Goal: Task Accomplishment & Management: Manage account settings

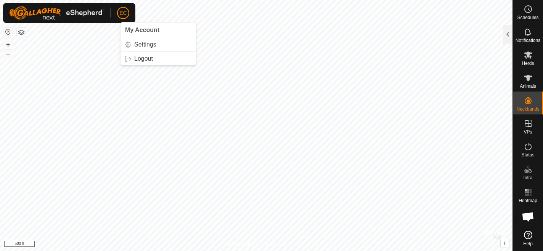
click at [121, 14] on span "EC" at bounding box center [122, 13] width 7 height 8
click at [142, 44] on link "Settings" at bounding box center [159, 45] width 76 height 12
click at [117, 10] on div "EC" at bounding box center [123, 13] width 12 height 12
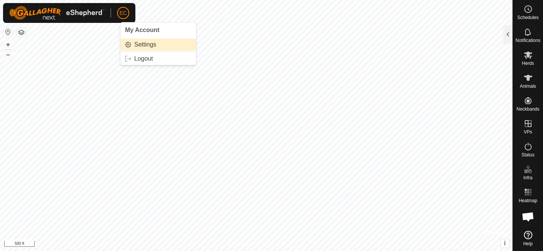
click at [137, 44] on link "Settings" at bounding box center [159, 45] width 76 height 12
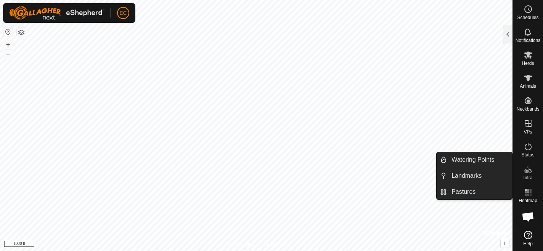
click at [525, 173] on icon at bounding box center [528, 169] width 9 height 9
click at [480, 192] on link "Pastures" at bounding box center [479, 191] width 65 height 15
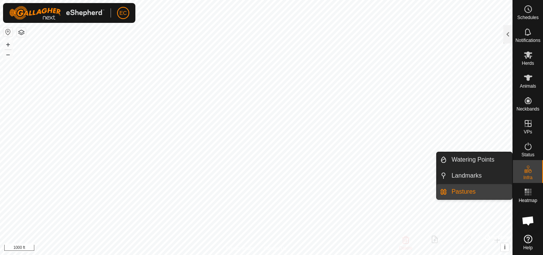
click at [529, 174] on icon at bounding box center [528, 169] width 9 height 9
click at [472, 194] on link "Pastures" at bounding box center [479, 191] width 65 height 15
click at [497, 190] on link "Pastures" at bounding box center [479, 191] width 65 height 15
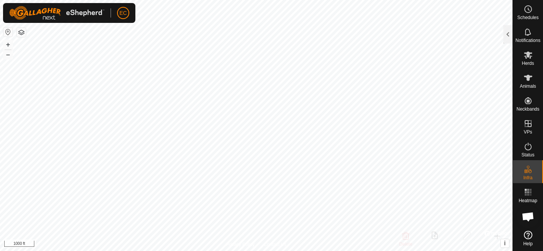
click at [21, 33] on button "button" at bounding box center [21, 32] width 9 height 9
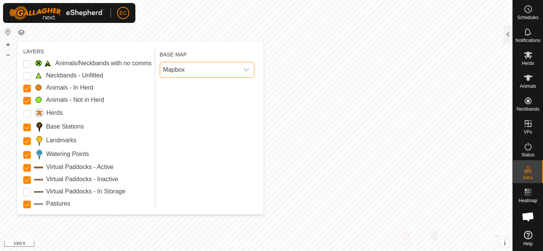
click at [205, 71] on span "Mapbox" at bounding box center [199, 69] width 79 height 15
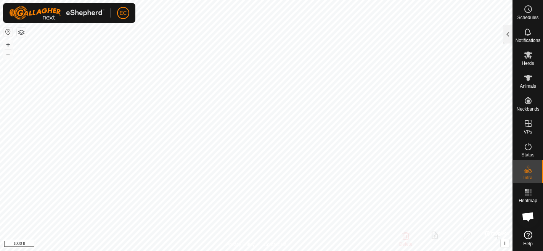
click at [7, 31] on button "button" at bounding box center [7, 31] width 9 height 9
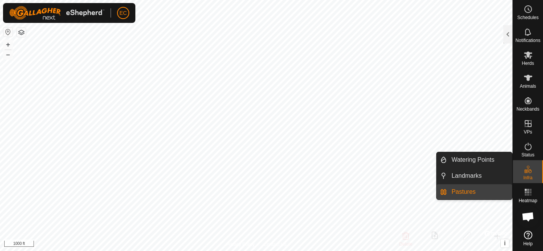
click at [534, 171] on es-infrastructure-svg-icon at bounding box center [528, 169] width 14 height 12
click at [475, 193] on link "Pastures" at bounding box center [479, 191] width 65 height 15
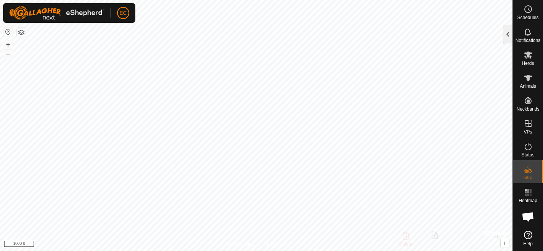
click at [506, 36] on div at bounding box center [508, 34] width 9 height 18
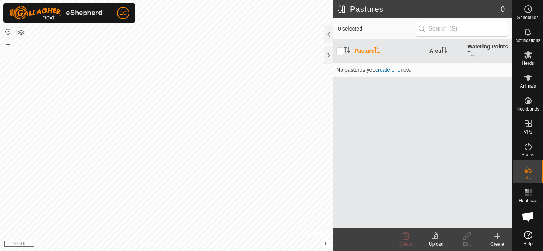
click at [435, 241] on div "Upload" at bounding box center [436, 244] width 31 height 7
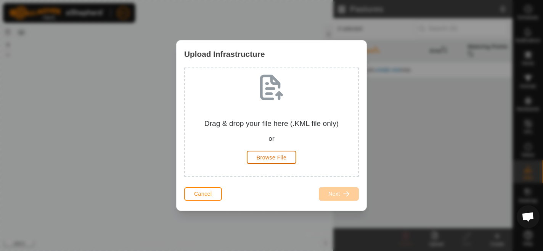
click at [278, 157] on span "Browse File" at bounding box center [272, 158] width 30 height 6
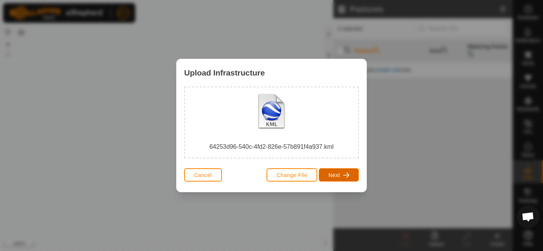
click at [335, 175] on span "Next" at bounding box center [334, 175] width 12 height 6
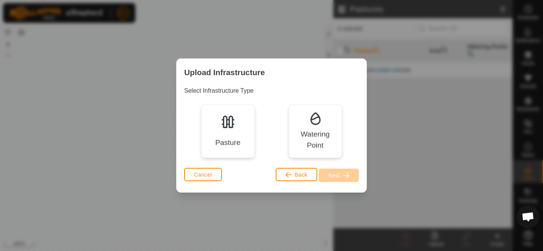
click at [220, 133] on div "Pasture" at bounding box center [227, 131] width 53 height 53
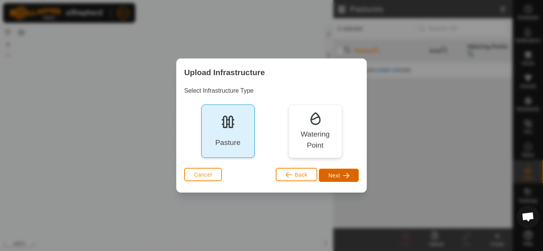
click at [348, 175] on span "button" at bounding box center [346, 175] width 6 height 6
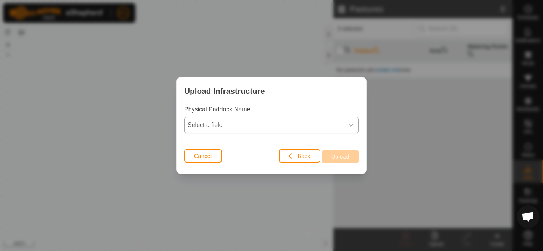
click at [303, 127] on span "Select a field" at bounding box center [264, 124] width 159 height 15
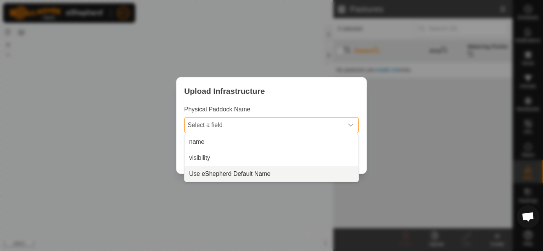
click at [303, 171] on li "Use eShepherd Default Name" at bounding box center [272, 173] width 174 height 15
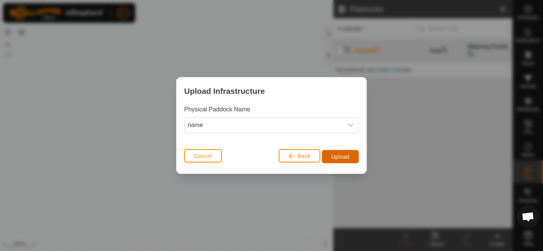
click at [341, 158] on span "Upload" at bounding box center [341, 157] width 18 height 6
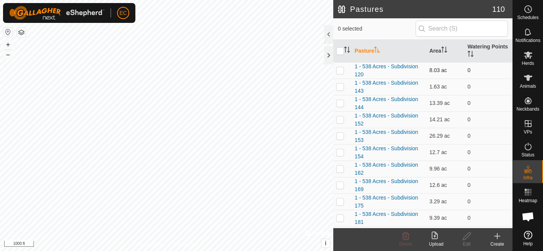
click at [340, 70] on p-checkbox at bounding box center [340, 70] width 8 height 6
checkbox input "true"
click at [340, 87] on p-checkbox at bounding box center [340, 87] width 8 height 6
checkbox input "true"
click at [340, 103] on p-checkbox at bounding box center [340, 103] width 8 height 6
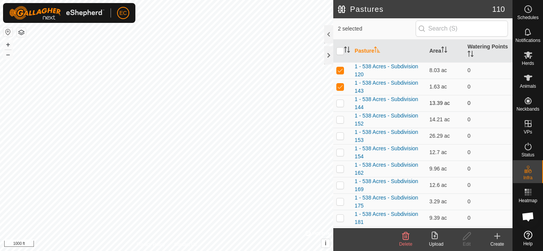
checkbox input "true"
click at [340, 119] on p-checkbox at bounding box center [340, 119] width 8 height 6
checkbox input "true"
click at [341, 137] on p-checkbox at bounding box center [340, 136] width 8 height 6
checkbox input "true"
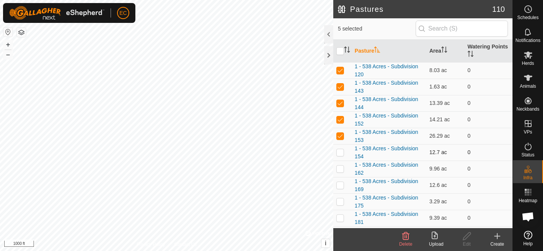
click at [341, 151] on p-checkbox at bounding box center [340, 152] width 8 height 6
checkbox input "true"
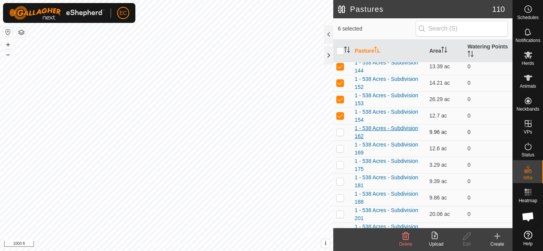
scroll to position [38, 0]
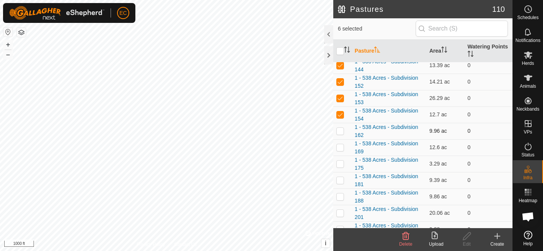
click at [341, 131] on p-checkbox at bounding box center [340, 131] width 8 height 6
checkbox input "true"
click at [341, 146] on p-checkbox at bounding box center [340, 147] width 8 height 6
checkbox input "true"
click at [340, 162] on p-checkbox at bounding box center [340, 164] width 8 height 6
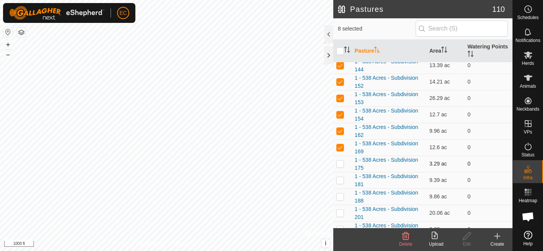
checkbox input "true"
click at [340, 179] on p-checkbox at bounding box center [340, 180] width 8 height 6
checkbox input "true"
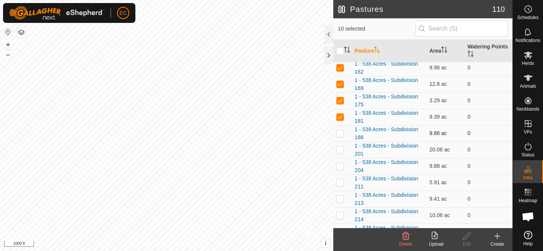
scroll to position [103, 0]
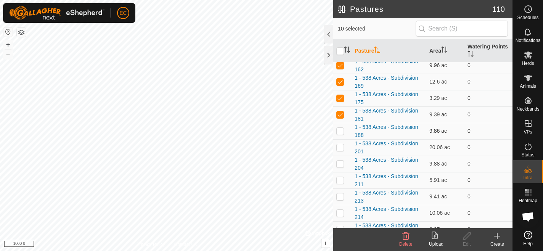
click at [342, 131] on p-checkbox at bounding box center [340, 131] width 8 height 6
checkbox input "true"
click at [341, 147] on p-checkbox at bounding box center [340, 147] width 8 height 6
checkbox input "true"
click at [341, 165] on p-checkbox at bounding box center [340, 164] width 8 height 6
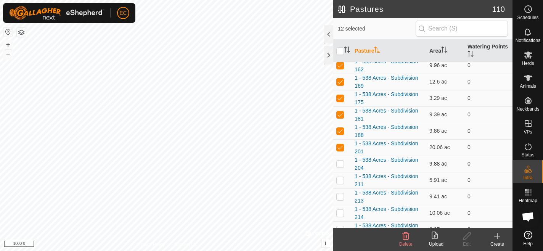
checkbox input "true"
click at [340, 181] on p-checkbox at bounding box center [340, 180] width 8 height 6
checkbox input "true"
click at [340, 198] on p-checkbox at bounding box center [340, 196] width 8 height 6
checkbox input "true"
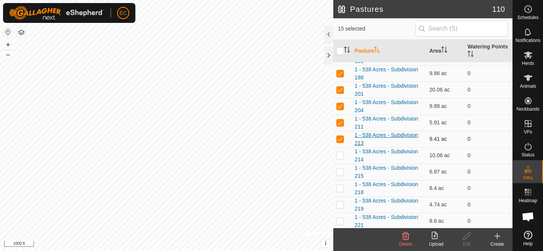
scroll to position [165, 0]
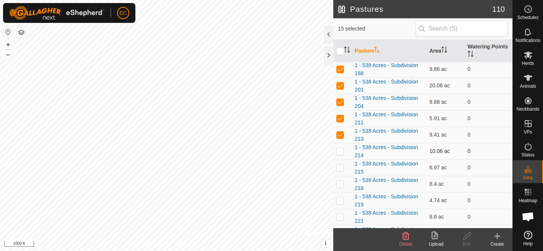
click at [341, 149] on p-checkbox at bounding box center [340, 151] width 8 height 6
checkbox input "true"
click at [341, 163] on td at bounding box center [342, 167] width 18 height 16
checkbox input "true"
click at [341, 182] on p-checkbox at bounding box center [340, 184] width 8 height 6
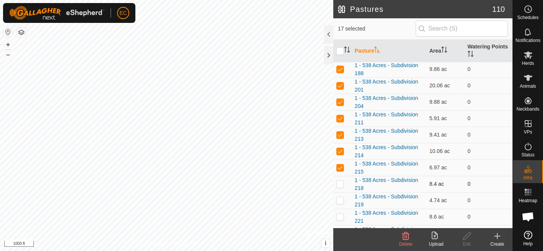
checkbox input "true"
click at [341, 195] on td at bounding box center [342, 200] width 18 height 16
checkbox input "true"
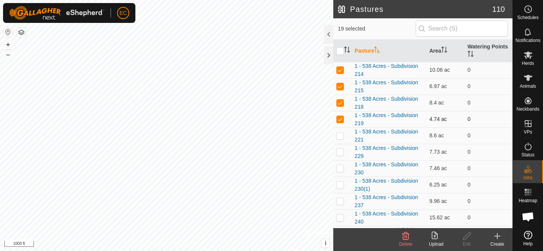
scroll to position [260, 0]
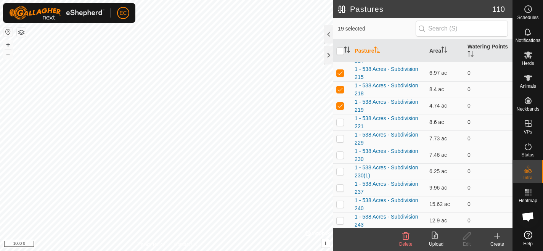
click at [338, 124] on p-checkbox at bounding box center [340, 122] width 8 height 6
checkbox input "true"
click at [339, 138] on p-checkbox at bounding box center [340, 138] width 8 height 6
checkbox input "true"
click at [342, 156] on p-checkbox at bounding box center [340, 155] width 8 height 6
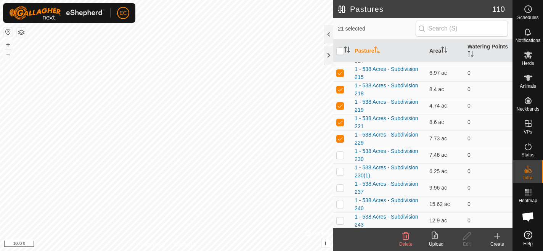
checkbox input "true"
click at [341, 174] on p-checkbox at bounding box center [340, 171] width 8 height 6
checkbox input "true"
click at [341, 192] on td at bounding box center [342, 188] width 18 height 16
checkbox input "true"
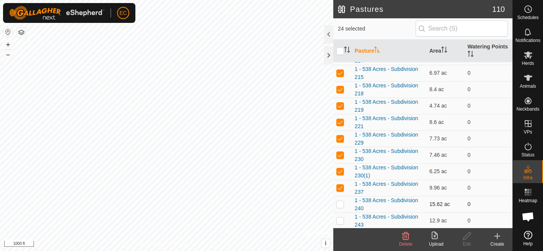
click at [341, 204] on p-checkbox at bounding box center [340, 204] width 8 height 6
checkbox input "true"
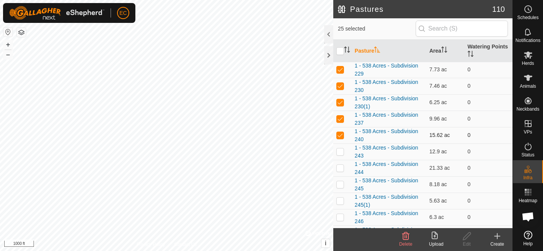
scroll to position [332, 0]
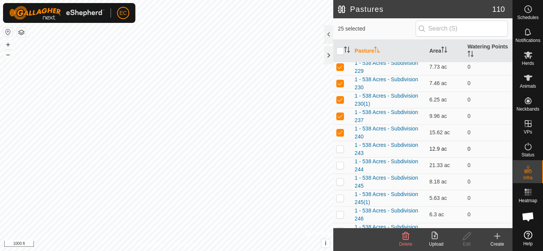
click at [340, 148] on p-checkbox at bounding box center [340, 149] width 8 height 6
checkbox input "true"
click at [342, 167] on p-checkbox at bounding box center [340, 165] width 8 height 6
checkbox input "true"
click at [341, 179] on p-checkbox at bounding box center [340, 182] width 8 height 6
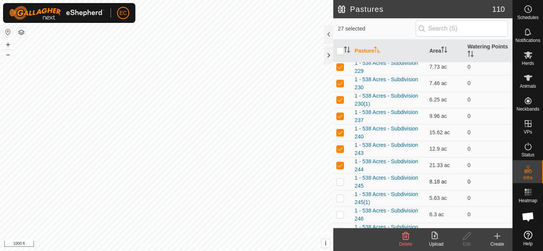
checkbox input "true"
click at [341, 195] on p-checkbox at bounding box center [340, 198] width 8 height 6
checkbox input "true"
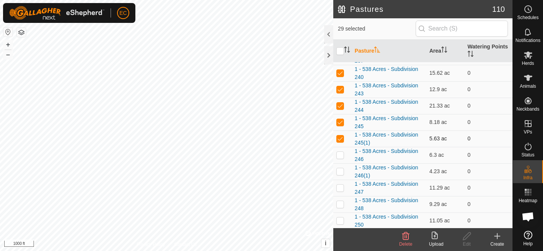
scroll to position [400, 0]
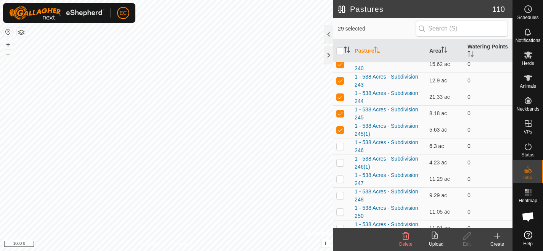
click at [340, 147] on p-checkbox at bounding box center [340, 146] width 8 height 6
checkbox input "true"
click at [340, 167] on td at bounding box center [342, 163] width 18 height 16
checkbox input "true"
click at [340, 182] on td at bounding box center [342, 179] width 18 height 16
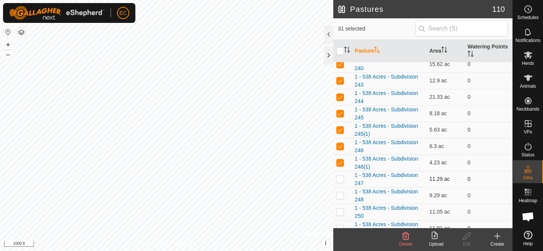
checkbox input "true"
click at [340, 195] on p-checkbox at bounding box center [340, 195] width 8 height 6
checkbox input "true"
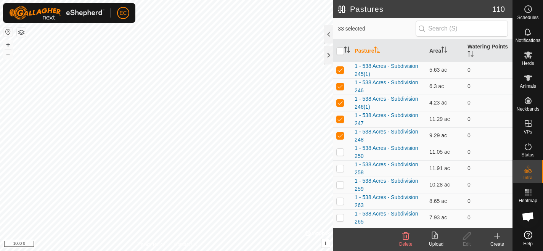
scroll to position [465, 0]
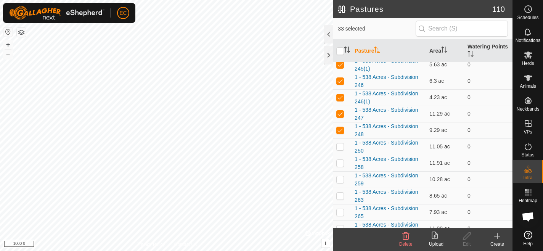
click at [340, 143] on td at bounding box center [342, 146] width 18 height 16
checkbox input "true"
click at [454, 29] on input "text" at bounding box center [462, 29] width 92 height 16
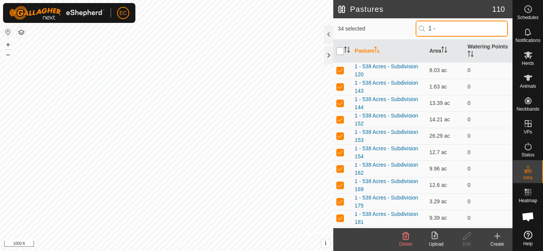
type input "1 -"
click at [341, 49] on input "checkbox" at bounding box center [340, 51] width 8 height 8
checkbox input "true"
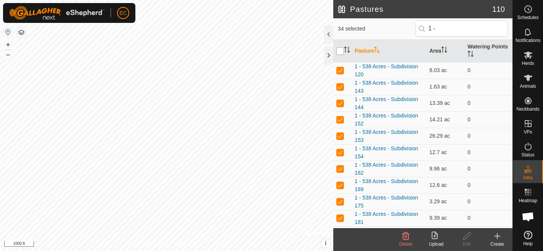
checkbox input "true"
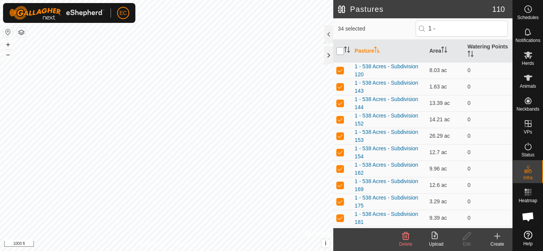
checkbox input "true"
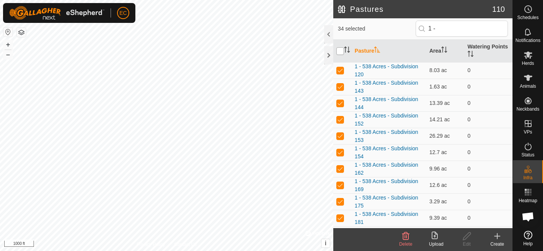
checkbox input "true"
click at [452, 31] on input "1 -" at bounding box center [462, 29] width 92 height 16
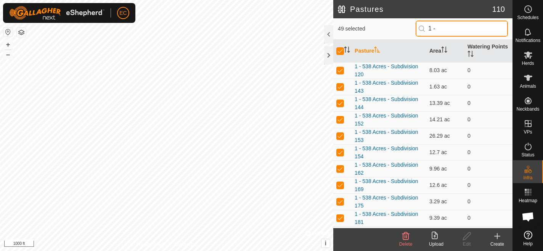
click at [452, 31] on input "1 -" at bounding box center [462, 29] width 92 height 16
checkbox input "false"
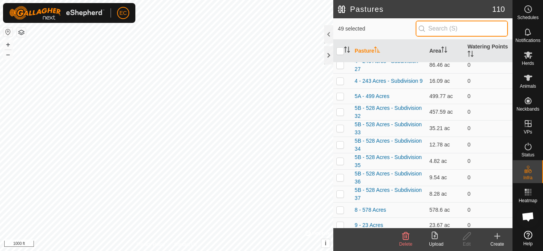
scroll to position [973, 0]
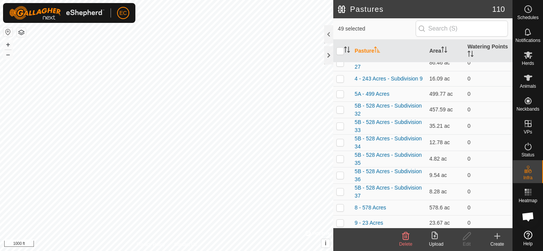
click at [406, 237] on icon at bounding box center [405, 236] width 7 height 8
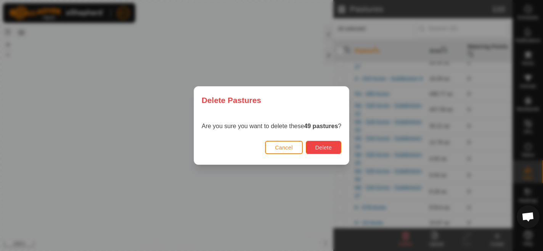
click at [327, 148] on span "Delete" at bounding box center [323, 148] width 16 height 6
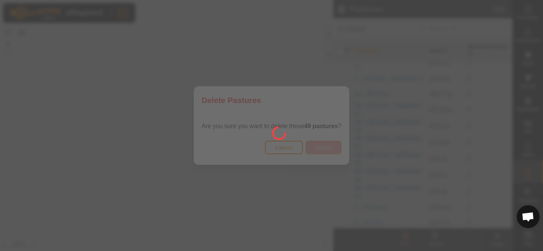
checkbox input "false"
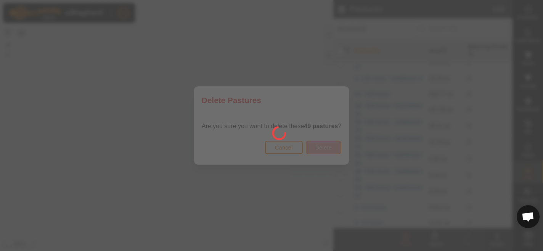
checkbox input "false"
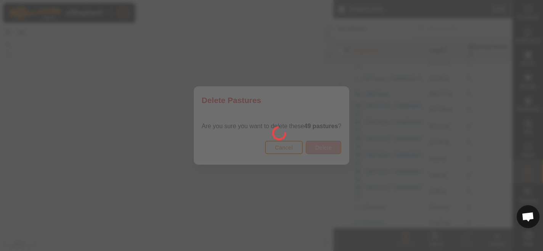
checkbox input "false"
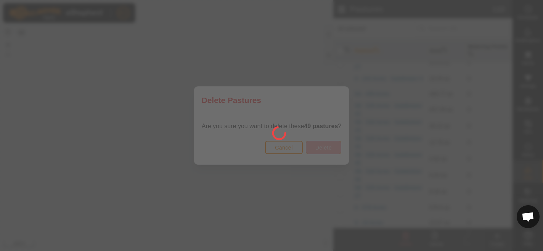
checkbox input "false"
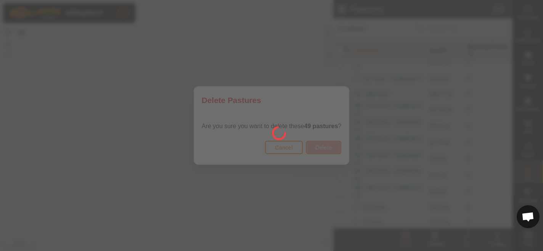
checkbox input "false"
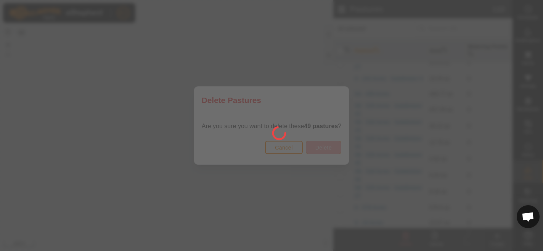
checkbox input "false"
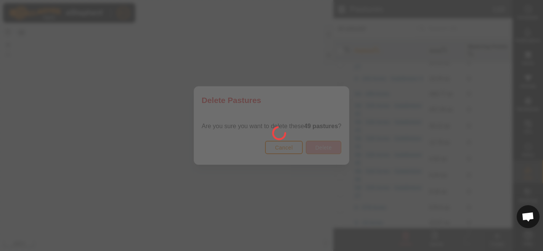
checkbox input "false"
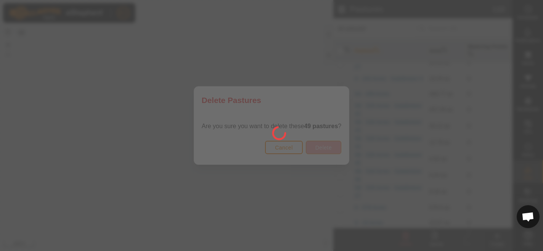
checkbox input "false"
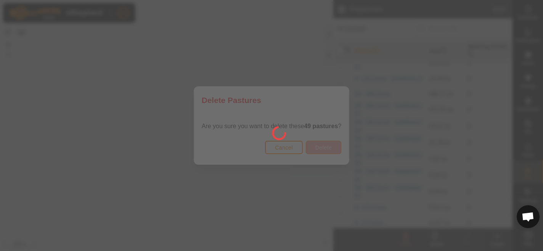
checkbox input "false"
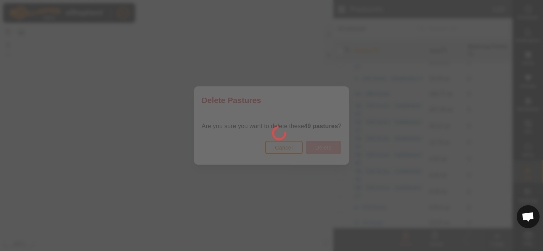
checkbox input "false"
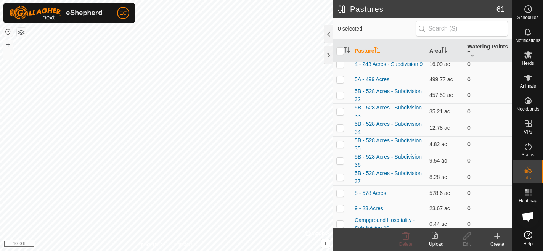
scroll to position [0, 0]
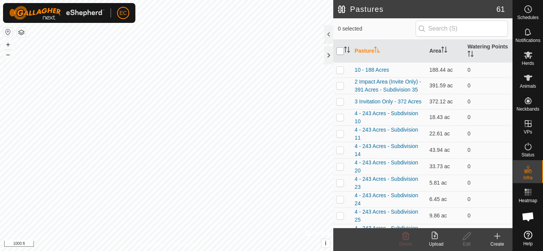
click at [340, 50] on input "checkbox" at bounding box center [340, 51] width 8 height 8
checkbox input "true"
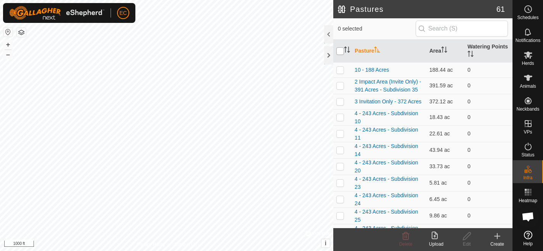
checkbox input "true"
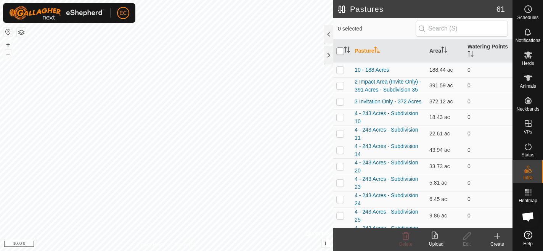
checkbox input "true"
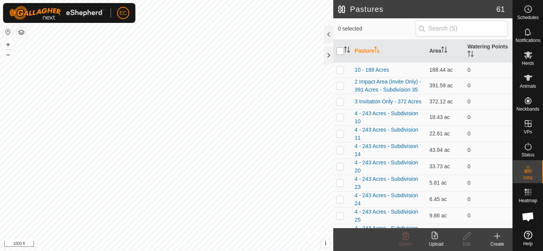
checkbox input "true"
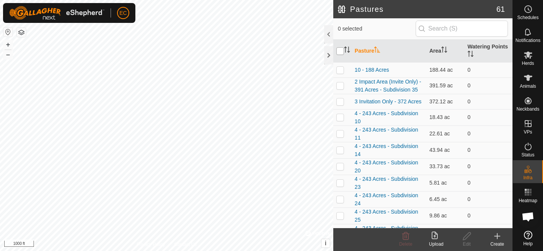
checkbox input "true"
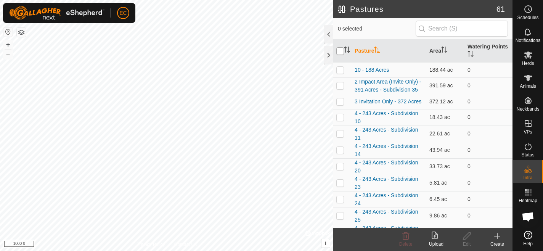
checkbox input "true"
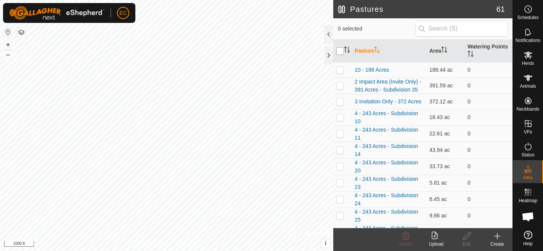
checkbox input "true"
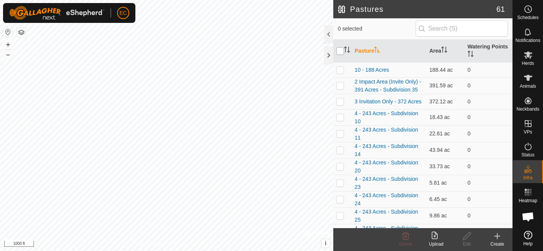
checkbox input "true"
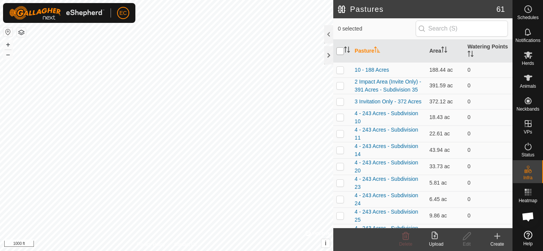
checkbox input "true"
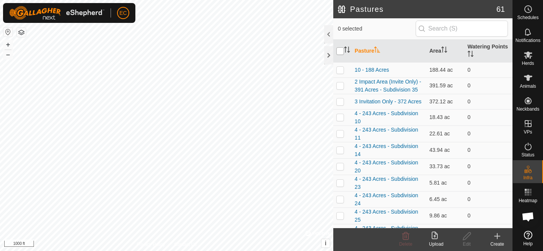
checkbox input "true"
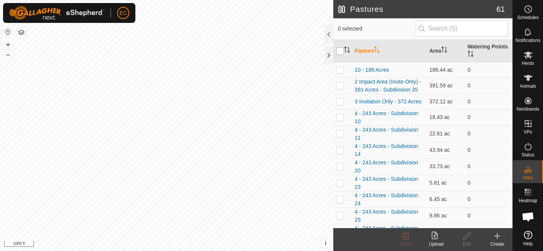
checkbox input "true"
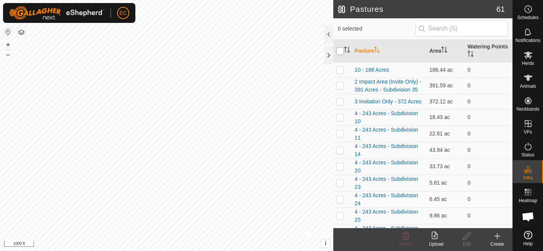
checkbox input "true"
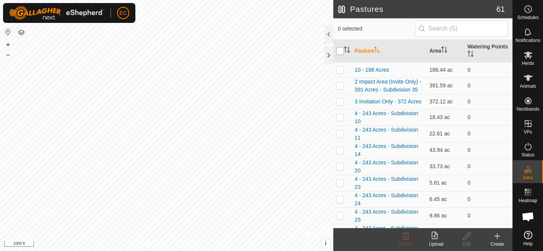
checkbox input "true"
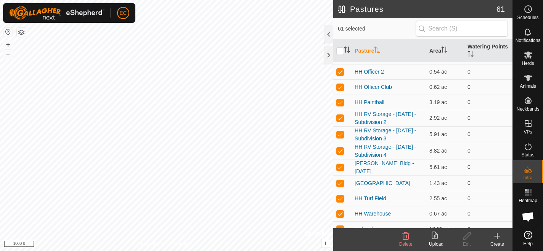
scroll to position [793, 0]
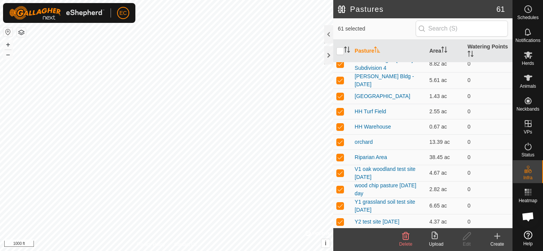
click at [407, 238] on icon at bounding box center [405, 236] width 9 height 9
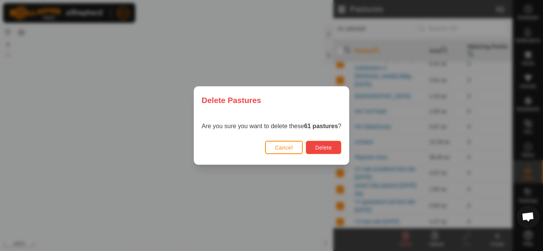
click at [328, 145] on span "Delete" at bounding box center [323, 148] width 16 height 6
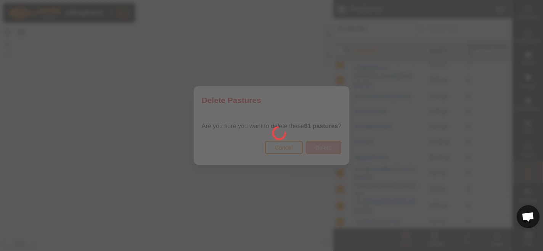
checkbox input "false"
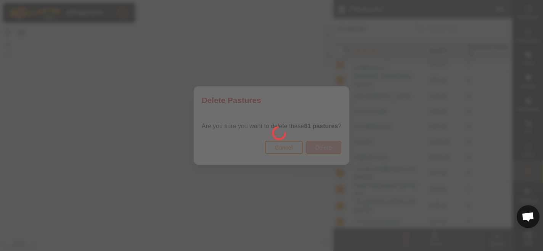
checkbox input "false"
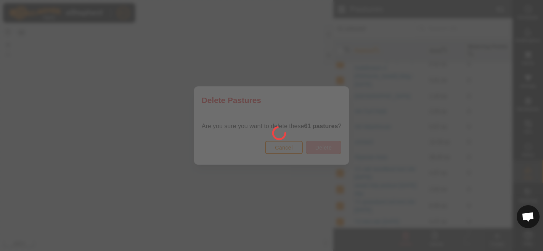
checkbox input "false"
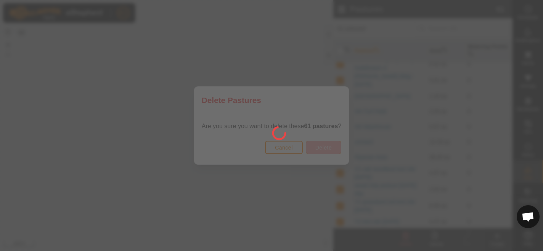
checkbox input "false"
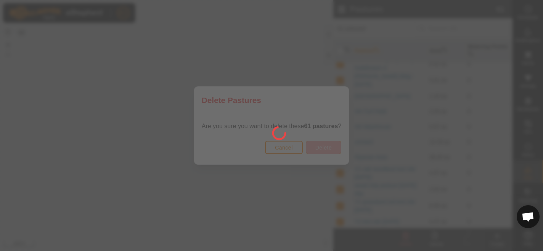
checkbox input "false"
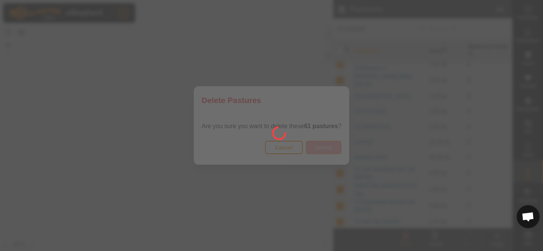
checkbox input "false"
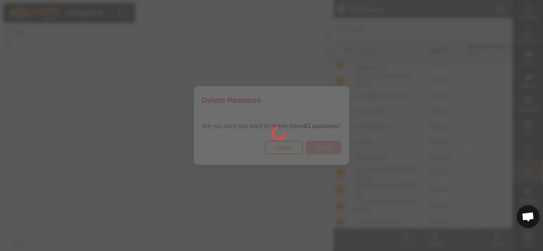
checkbox input "false"
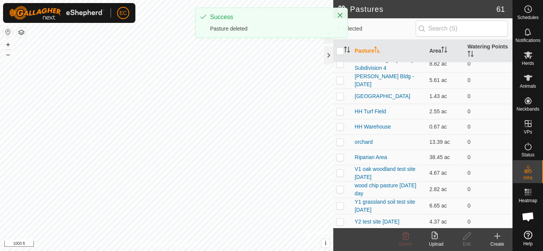
scroll to position [0, 0]
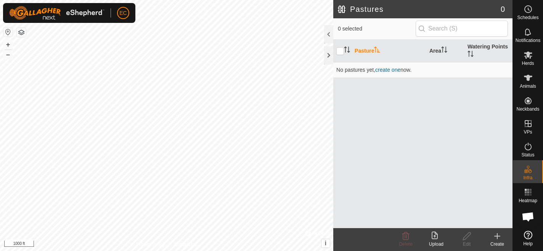
click at [436, 243] on div "Upload" at bounding box center [436, 244] width 31 height 7
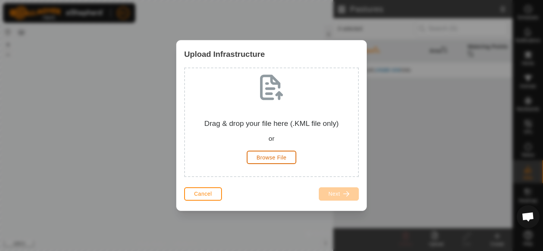
click at [281, 157] on span "Browse File" at bounding box center [272, 158] width 30 height 6
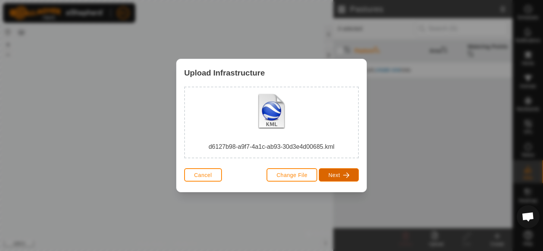
click at [337, 174] on span "Next" at bounding box center [334, 175] width 12 height 6
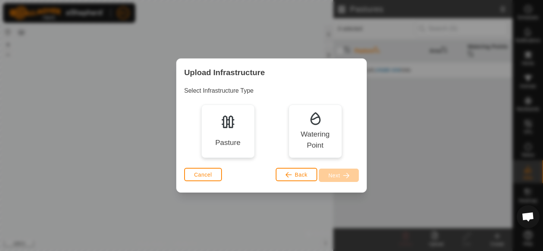
click at [223, 119] on img at bounding box center [227, 121] width 15 height 15
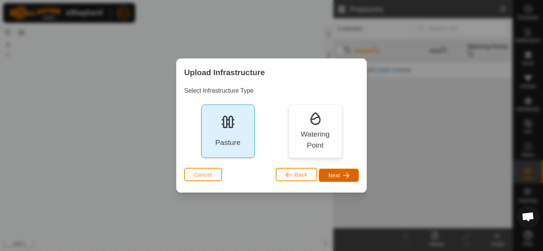
click at [352, 179] on button "Next" at bounding box center [339, 175] width 40 height 13
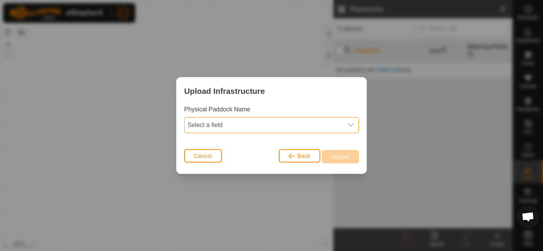
click at [299, 123] on span "Select a field" at bounding box center [264, 124] width 159 height 15
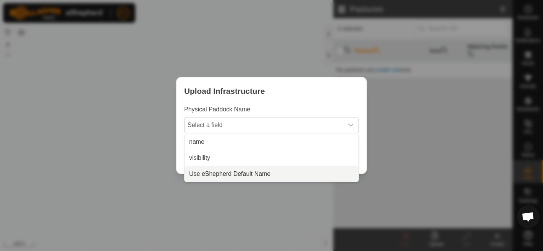
click at [257, 173] on li "Use eShepherd Default Name" at bounding box center [272, 173] width 174 height 15
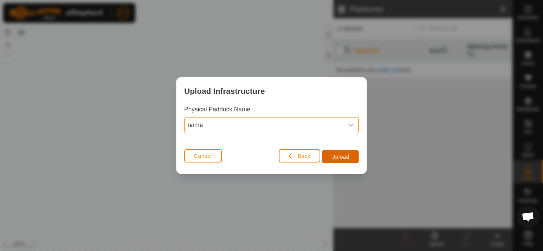
click at [338, 155] on span "Upload" at bounding box center [341, 157] width 18 height 6
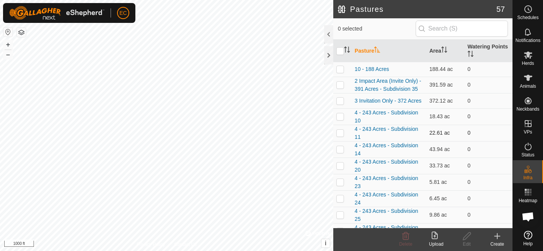
scroll to position [25, 0]
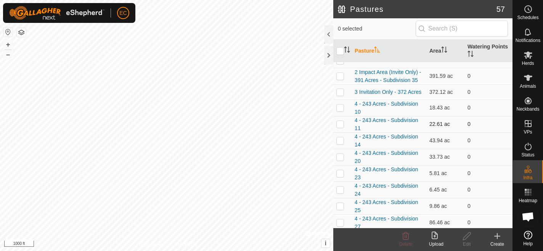
click at [341, 124] on p-checkbox at bounding box center [340, 124] width 8 height 6
click at [339, 139] on p-checkbox at bounding box center [340, 140] width 8 height 6
click at [340, 158] on p-checkbox at bounding box center [340, 157] width 8 height 6
click at [338, 172] on p-checkbox at bounding box center [340, 173] width 8 height 6
click at [340, 192] on p-checkbox at bounding box center [340, 190] width 8 height 6
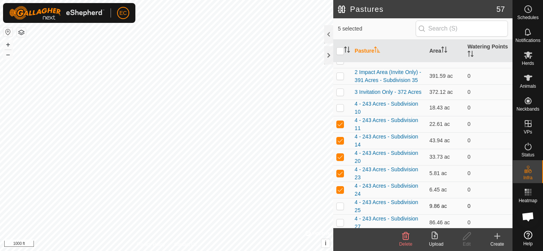
click at [340, 205] on p-checkbox at bounding box center [340, 206] width 8 height 6
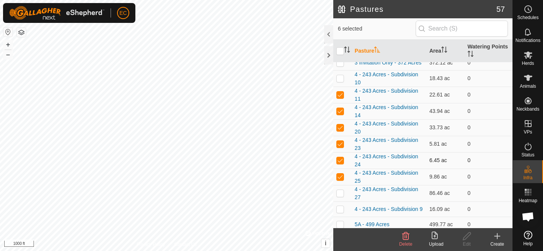
scroll to position [58, 0]
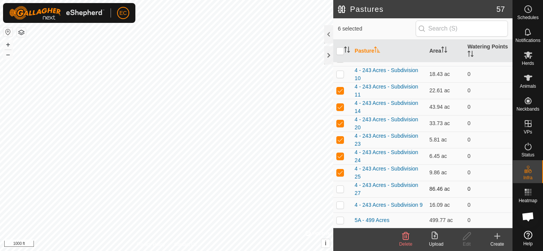
click at [340, 190] on p-checkbox at bounding box center [340, 189] width 8 height 6
click at [341, 190] on p-checkbox at bounding box center [340, 189] width 8 height 6
click at [340, 208] on p-checkbox at bounding box center [340, 205] width 8 height 6
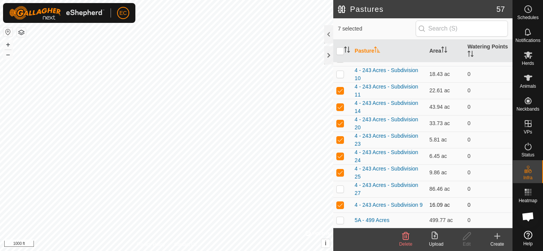
click at [340, 204] on p-checkbox at bounding box center [340, 205] width 8 height 6
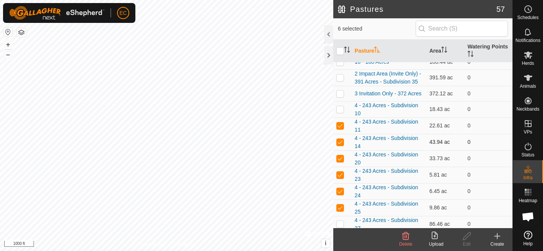
scroll to position [21, 0]
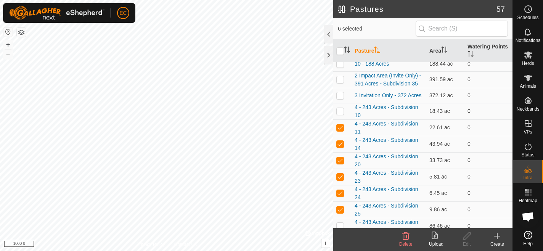
click at [341, 109] on p-checkbox at bounding box center [340, 111] width 8 height 6
click at [406, 235] on icon at bounding box center [405, 236] width 9 height 9
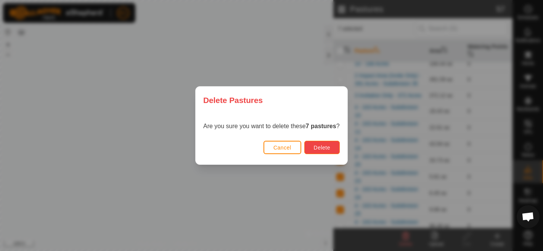
click at [321, 144] on button "Delete" at bounding box center [321, 147] width 35 height 13
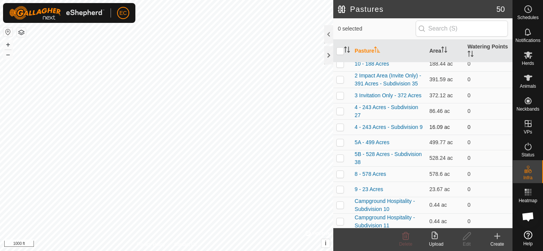
click at [341, 126] on p-checkbox at bounding box center [340, 127] width 8 height 6
click at [338, 109] on p-checkbox at bounding box center [340, 111] width 8 height 6
click at [406, 240] on icon at bounding box center [405, 236] width 9 height 9
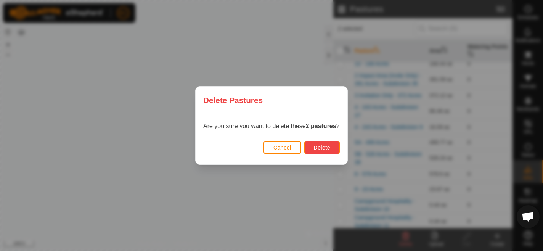
click at [332, 145] on button "Delete" at bounding box center [321, 147] width 35 height 13
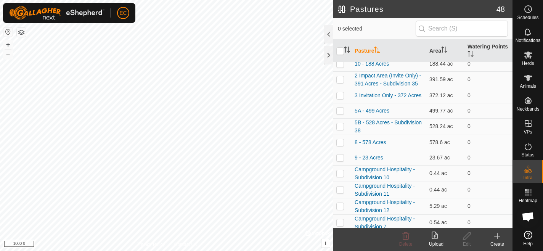
click at [493, 236] on icon at bounding box center [497, 236] width 9 height 9
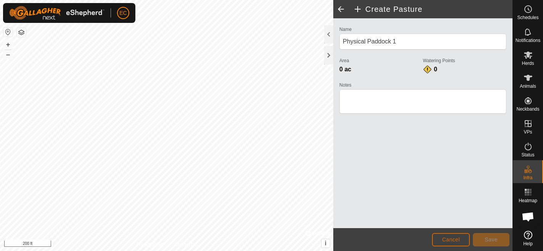
click at [451, 243] on button "Cancel" at bounding box center [451, 239] width 38 height 13
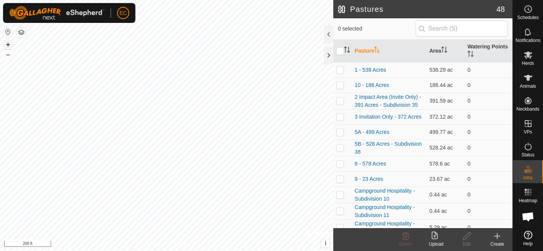
click at [8, 47] on button "+" at bounding box center [7, 44] width 9 height 9
click at [7, 44] on button "+" at bounding box center [7, 44] width 9 height 9
click at [8, 55] on button "–" at bounding box center [7, 54] width 9 height 9
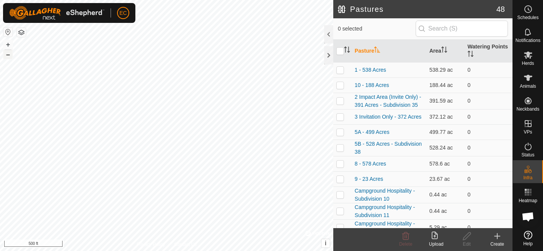
click at [8, 55] on button "–" at bounding box center [7, 54] width 9 height 9
click at [499, 241] on div "Create" at bounding box center [497, 244] width 31 height 7
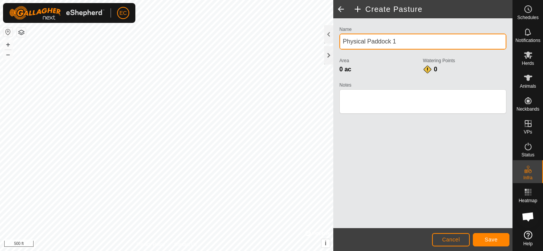
click at [391, 43] on input "Physical Paddock 1" at bounding box center [423, 42] width 167 height 16
click at [365, 39] on input "Pasture 4" at bounding box center [423, 42] width 167 height 16
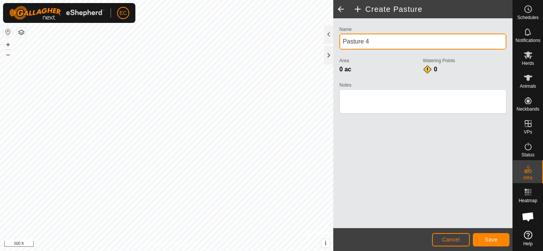
click at [365, 39] on input "Pasture 4" at bounding box center [423, 42] width 167 height 16
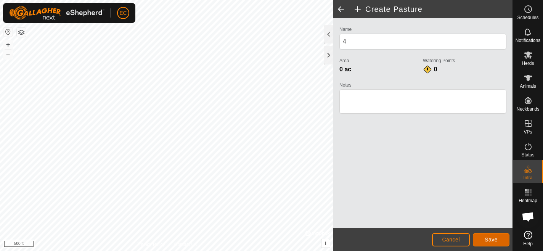
click at [490, 240] on span "Save" at bounding box center [491, 240] width 13 height 6
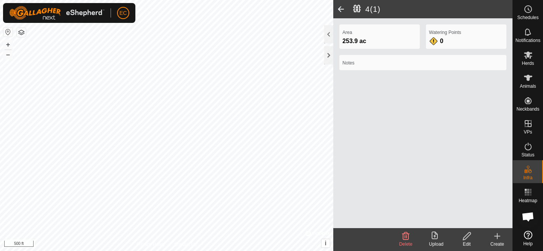
click at [343, 6] on span at bounding box center [340, 9] width 15 height 18
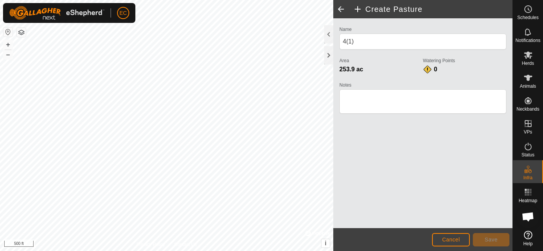
click at [340, 8] on span at bounding box center [340, 9] width 15 height 18
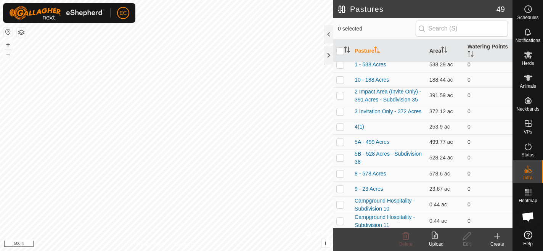
scroll to position [8, 0]
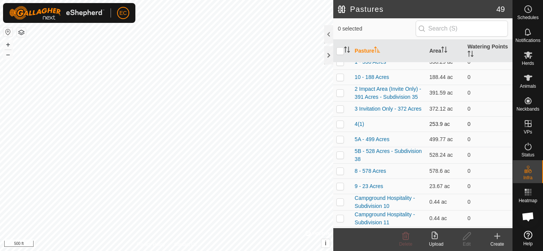
click at [338, 123] on p-checkbox at bounding box center [340, 124] width 8 height 6
click at [361, 124] on link "4(1)" at bounding box center [360, 124] width 10 height 6
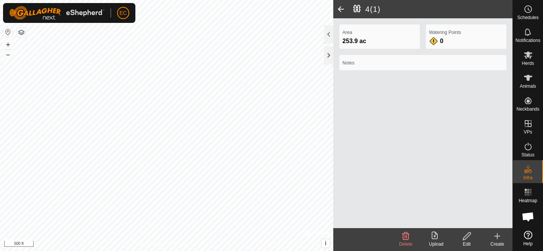
click at [466, 238] on icon at bounding box center [467, 236] width 8 height 8
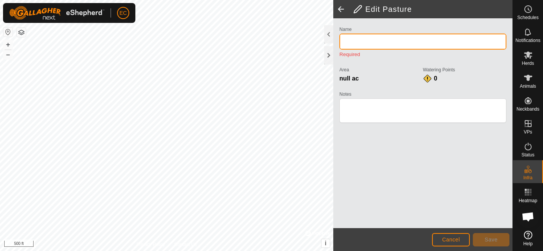
click at [388, 46] on input "Name" at bounding box center [423, 42] width 167 height 16
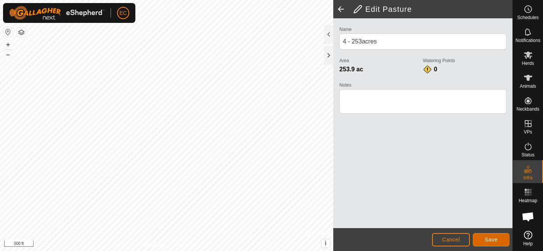
click at [492, 241] on span "Save" at bounding box center [491, 240] width 13 height 6
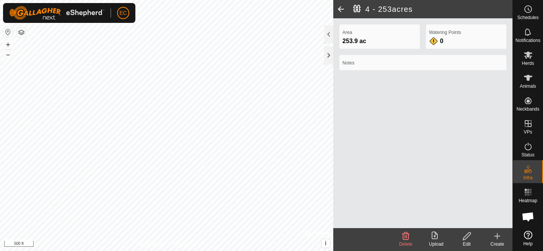
click at [339, 9] on span at bounding box center [340, 9] width 15 height 18
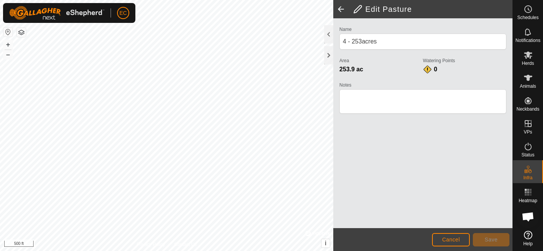
click at [339, 9] on span at bounding box center [340, 9] width 15 height 18
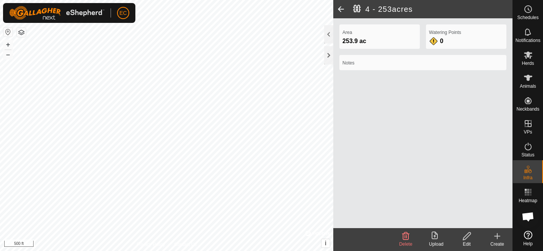
click at [339, 9] on span at bounding box center [340, 9] width 15 height 18
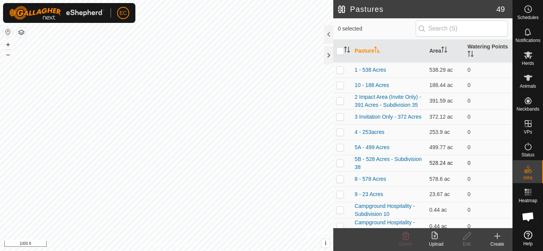
click at [340, 164] on p-checkbox at bounding box center [340, 163] width 8 height 6
click at [362, 161] on link "5B - 528 Acres - Subdivision 38" at bounding box center [388, 163] width 67 height 14
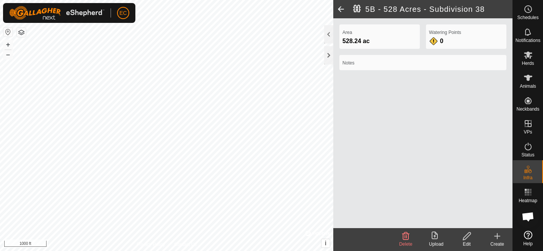
click at [468, 239] on icon at bounding box center [467, 236] width 10 height 9
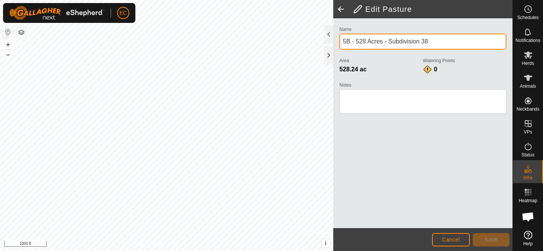
drag, startPoint x: 433, startPoint y: 43, endPoint x: 384, endPoint y: 44, distance: 49.6
click at [384, 44] on input "5B - 528 Acres - Subdivision 38" at bounding box center [423, 42] width 167 height 16
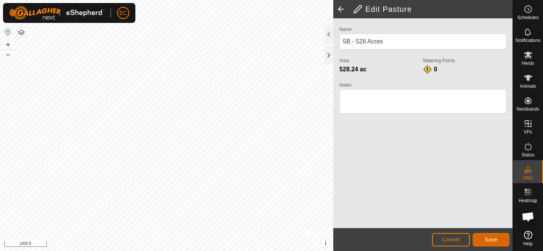
click at [489, 237] on span "Save" at bounding box center [491, 240] width 13 height 6
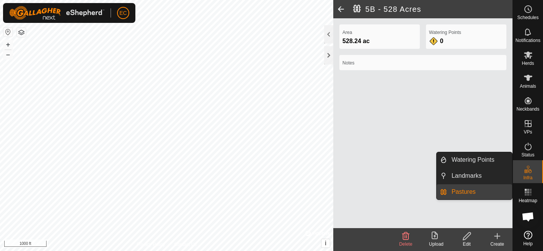
click at [527, 175] on span "Infra" at bounding box center [527, 177] width 9 height 5
click at [486, 190] on link "Pastures" at bounding box center [479, 191] width 65 height 15
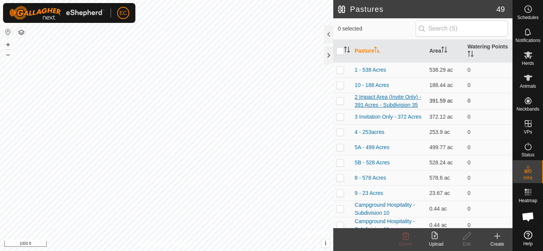
click at [385, 103] on link "2 Impact Area (Invite Only) - 391 Acres - Subdivision 35" at bounding box center [388, 101] width 66 height 14
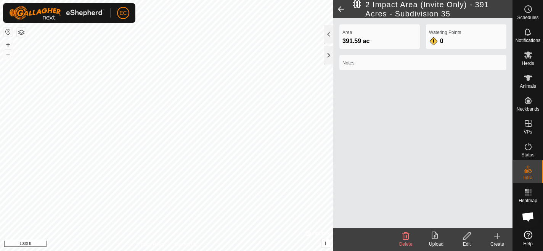
click at [466, 238] on icon at bounding box center [467, 236] width 8 height 8
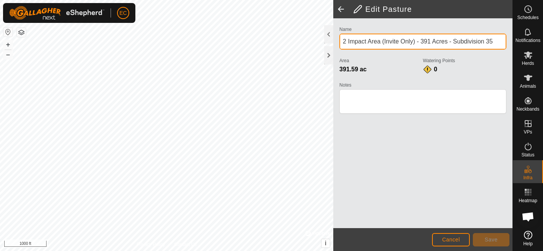
drag, startPoint x: 450, startPoint y: 42, endPoint x: 497, endPoint y: 44, distance: 47.0
click at [497, 44] on input "2 Impact Area (Invite Only) - 391 Acres - Subdivision 35" at bounding box center [423, 42] width 167 height 16
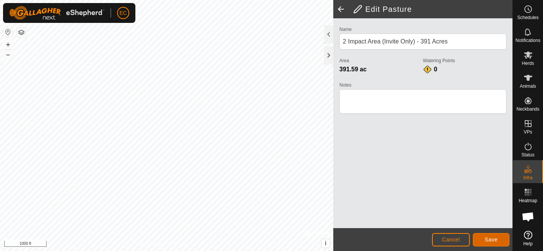
click at [496, 237] on span "Save" at bounding box center [491, 240] width 13 height 6
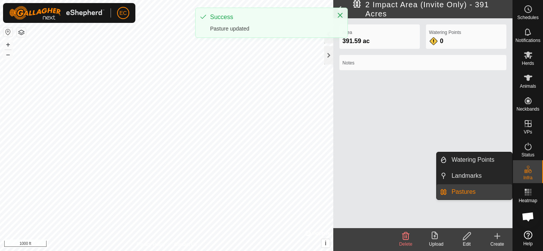
click at [529, 176] on span "Infra" at bounding box center [527, 177] width 9 height 5
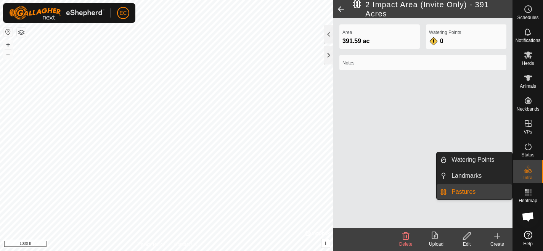
click at [475, 193] on link "Pastures" at bounding box center [479, 191] width 65 height 15
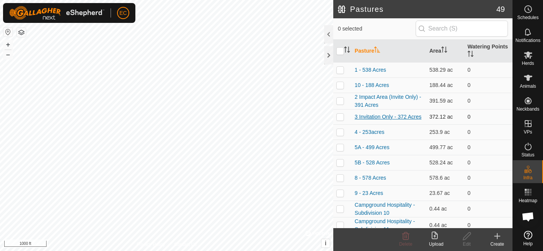
click at [387, 117] on link "3 Invitation Only - 372 Acres" at bounding box center [388, 117] width 67 height 6
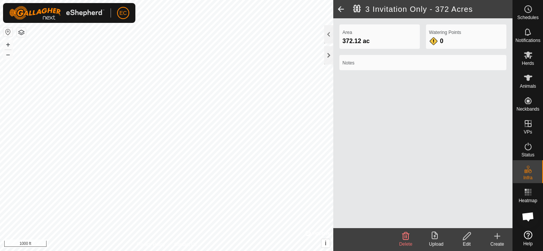
click at [469, 236] on icon at bounding box center [467, 236] width 10 height 9
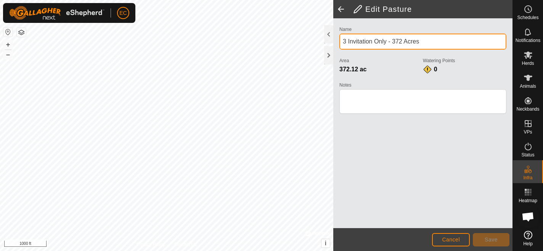
click at [425, 42] on input "3 Invitation Only - 372 Acres" at bounding box center [423, 42] width 167 height 16
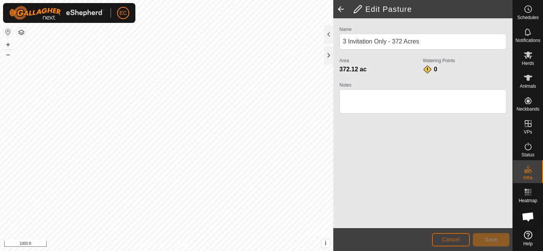
click at [449, 235] on button "Cancel" at bounding box center [451, 239] width 38 height 13
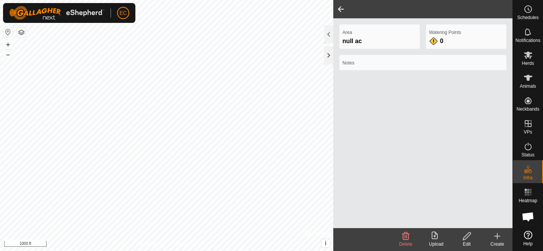
click at [340, 6] on span at bounding box center [340, 9] width 15 height 18
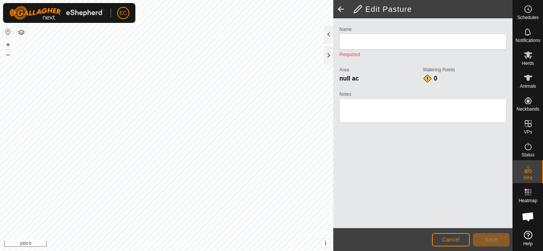
click at [341, 8] on span at bounding box center [340, 9] width 15 height 18
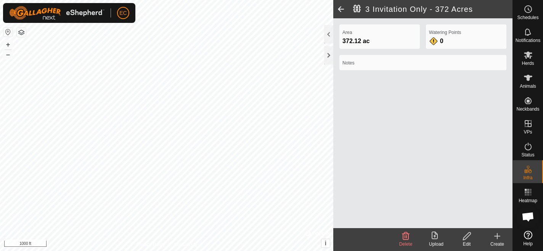
click at [341, 8] on span at bounding box center [340, 9] width 15 height 18
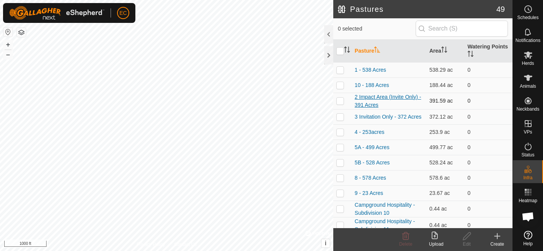
click at [365, 98] on link "2 Impact Area (Invite Only) - 391 Acres" at bounding box center [388, 101] width 66 height 14
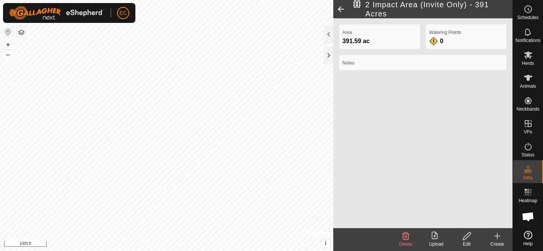
click at [467, 236] on icon at bounding box center [467, 236] width 10 height 9
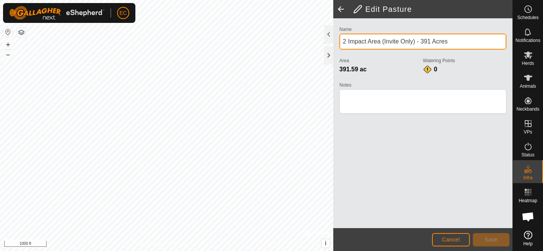
click at [449, 41] on input "2 Impact Area (Invite Only) - 391 Acres" at bounding box center [423, 42] width 167 height 16
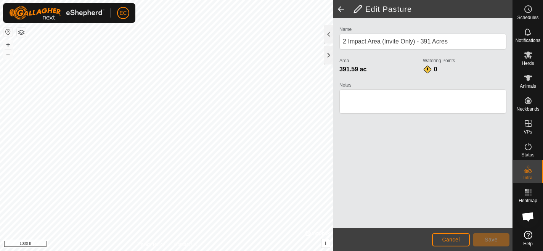
click at [341, 11] on span at bounding box center [340, 9] width 15 height 18
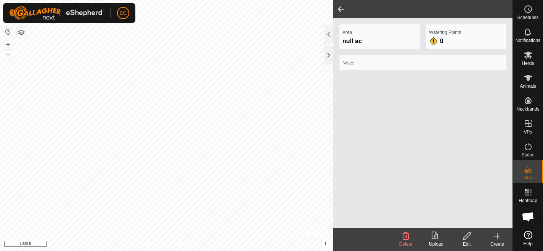
click at [340, 11] on span at bounding box center [340, 9] width 15 height 18
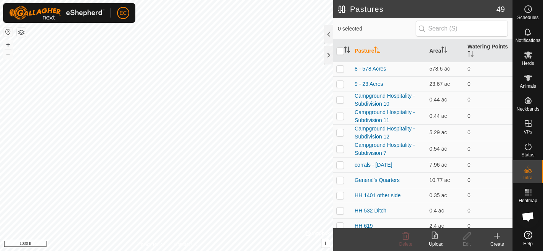
scroll to position [109, 0]
click at [342, 99] on p-checkbox at bounding box center [340, 99] width 8 height 6
click at [339, 116] on p-checkbox at bounding box center [340, 116] width 8 height 6
click at [339, 134] on p-checkbox at bounding box center [340, 132] width 8 height 6
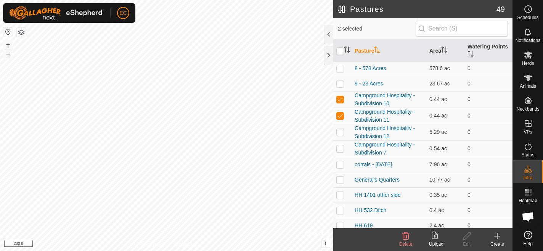
click at [339, 147] on p-checkbox at bounding box center [340, 148] width 8 height 6
click at [406, 237] on icon at bounding box center [405, 236] width 9 height 9
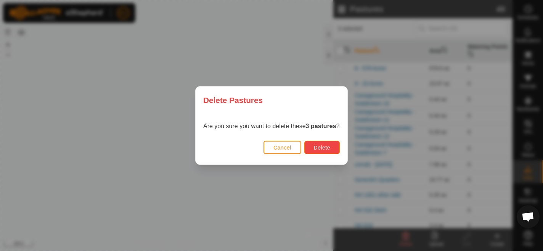
click at [328, 146] on span "Delete" at bounding box center [322, 148] width 16 height 6
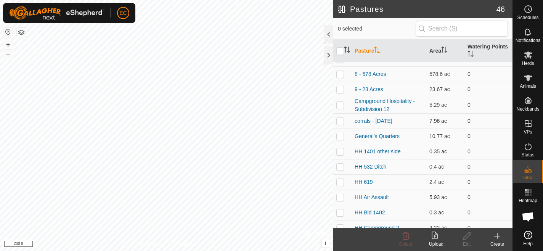
scroll to position [103, 0]
click at [335, 106] on td at bounding box center [342, 105] width 18 height 16
click at [467, 238] on icon at bounding box center [467, 236] width 10 height 9
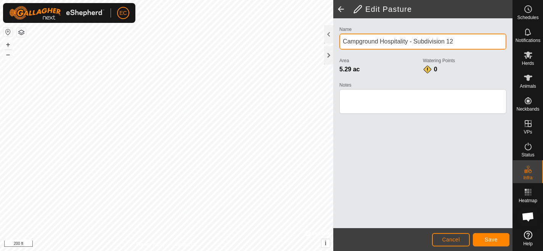
drag, startPoint x: 458, startPoint y: 41, endPoint x: 410, endPoint y: 41, distance: 47.7
click at [410, 41] on input "Campground Hospitality - Subdivision 12" at bounding box center [423, 42] width 167 height 16
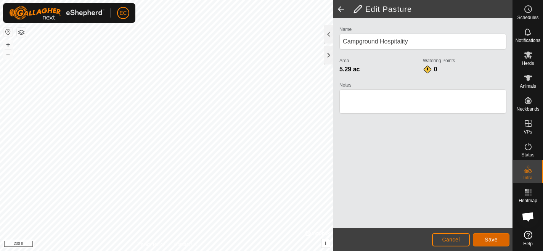
click at [489, 238] on span "Save" at bounding box center [491, 240] width 13 height 6
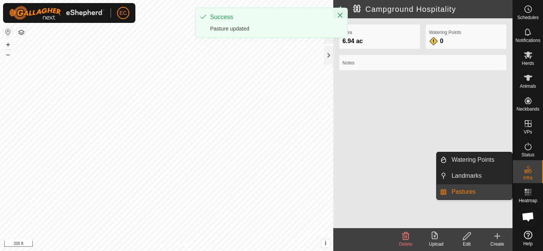
click at [480, 193] on link "Pastures" at bounding box center [479, 191] width 65 height 15
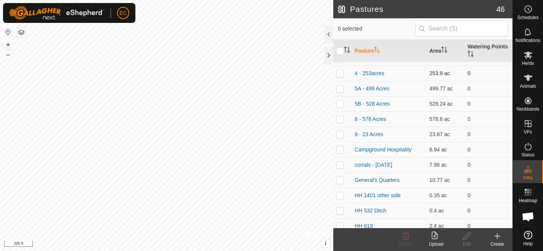
scroll to position [61, 0]
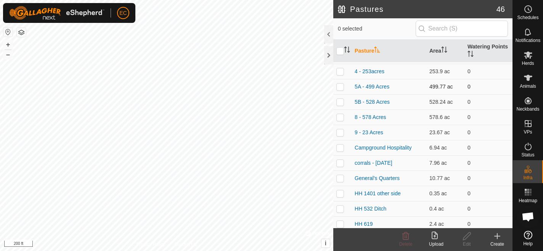
click at [341, 87] on p-checkbox at bounding box center [340, 87] width 8 height 6
click at [340, 101] on p-checkbox at bounding box center [340, 102] width 8 height 6
click at [341, 102] on p-checkbox at bounding box center [340, 102] width 8 height 6
click at [371, 149] on link "Campground Hospitality" at bounding box center [383, 148] width 57 height 6
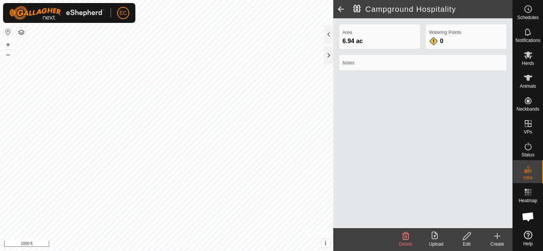
click at [467, 233] on icon at bounding box center [467, 236] width 10 height 9
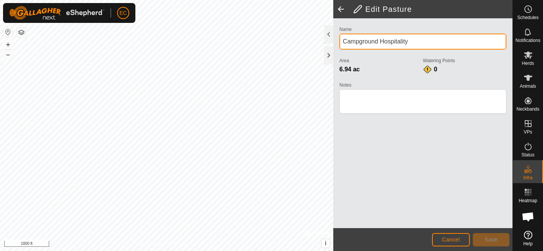
drag, startPoint x: 409, startPoint y: 42, endPoint x: 380, endPoint y: 41, distance: 29.0
click at [380, 41] on input "Campground Hospitality" at bounding box center [423, 42] width 167 height 16
drag, startPoint x: 393, startPoint y: 43, endPoint x: 354, endPoint y: 42, distance: 38.5
click at [354, 42] on input "HH Campground" at bounding box center [423, 42] width 167 height 16
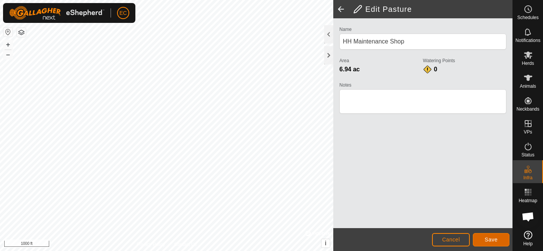
click at [495, 237] on span "Save" at bounding box center [491, 240] width 13 height 6
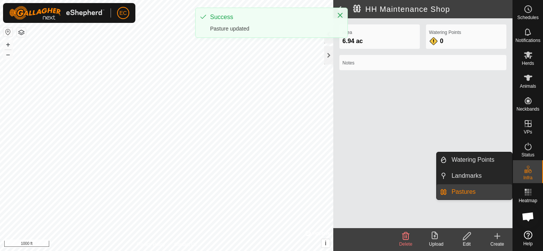
click at [478, 194] on link "Pastures" at bounding box center [479, 191] width 65 height 15
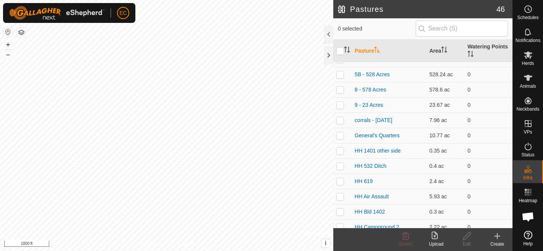
scroll to position [89, 0]
click at [338, 120] on p-checkbox at bounding box center [340, 119] width 8 height 6
click at [375, 120] on link "corrals - [DATE]" at bounding box center [374, 119] width 38 height 6
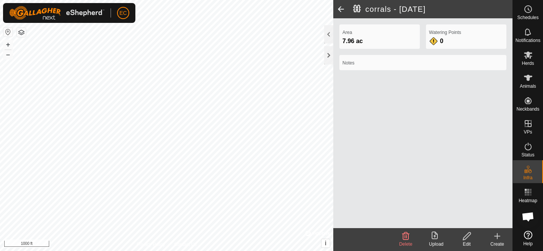
click at [468, 239] on icon at bounding box center [467, 236] width 10 height 9
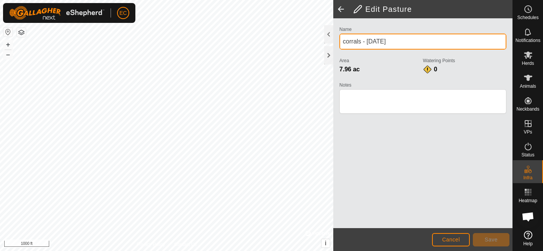
drag, startPoint x: 389, startPoint y: 42, endPoint x: 334, endPoint y: 38, distance: 55.0
click at [334, 39] on div "Name corrals - [DATE] Area 7.96 ac Watering Points 0 Notes" at bounding box center [422, 123] width 179 height 210
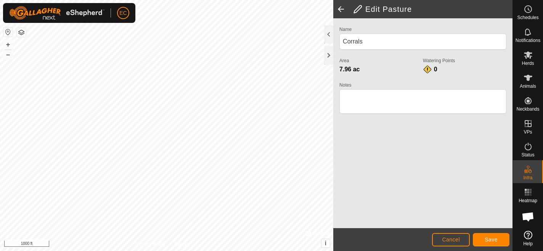
click at [361, 164] on div "Name Corrals Area 7.96 ac Watering Points 0 Notes" at bounding box center [422, 123] width 179 height 210
click at [495, 241] on span "Save" at bounding box center [491, 240] width 13 height 6
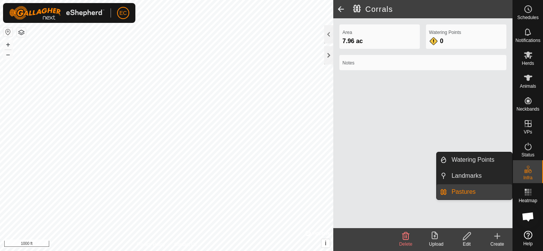
click at [475, 193] on link "Pastures" at bounding box center [479, 191] width 65 height 15
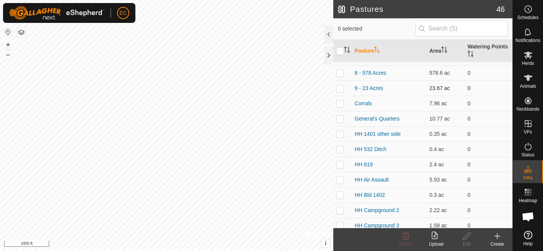
scroll to position [108, 0]
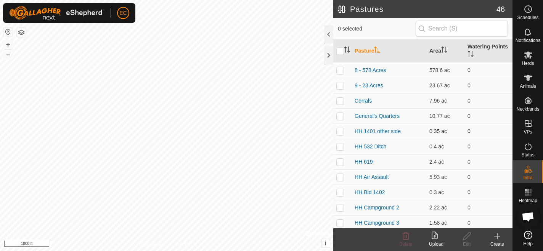
click at [341, 132] on p-checkbox at bounding box center [340, 131] width 8 height 6
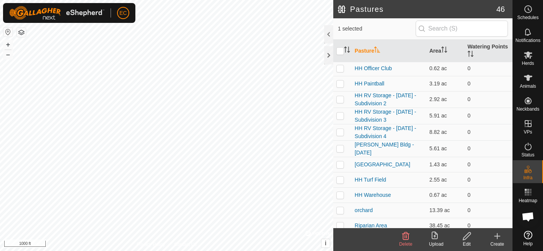
scroll to position [478, 0]
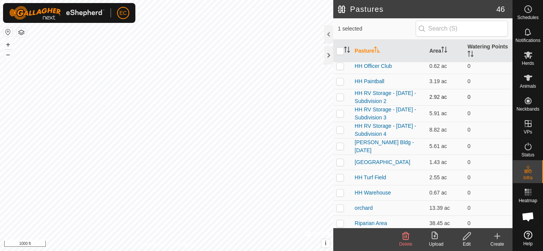
click at [342, 96] on p-checkbox at bounding box center [340, 97] width 8 height 6
click at [375, 101] on link "HH RV Storage - [DATE] - Subdivision 2" at bounding box center [385, 97] width 61 height 14
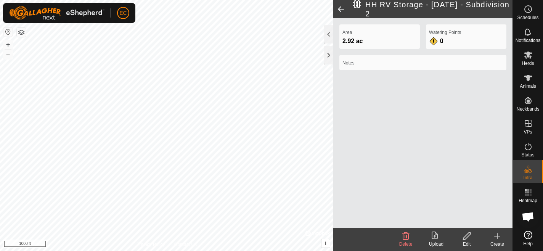
click at [467, 239] on icon at bounding box center [467, 236] width 10 height 9
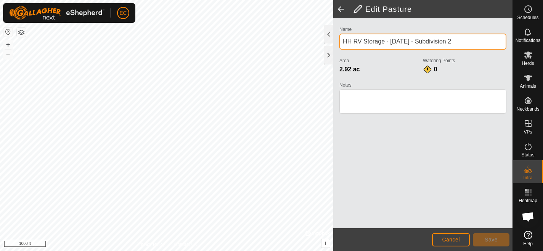
drag, startPoint x: 455, startPoint y: 38, endPoint x: 386, endPoint y: 41, distance: 68.7
click at [386, 41] on input "HH RV Storage - [DATE] - Subdivision 2" at bounding box center [423, 42] width 167 height 16
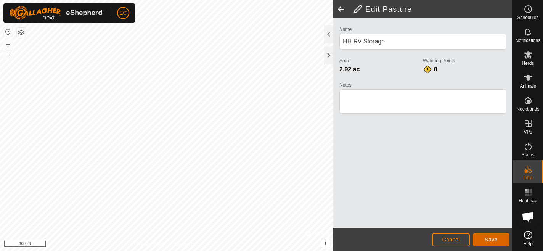
click at [492, 240] on span "Save" at bounding box center [491, 240] width 13 height 6
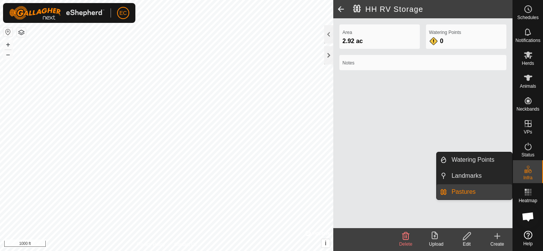
click at [469, 196] on link "Pastures" at bounding box center [479, 191] width 65 height 15
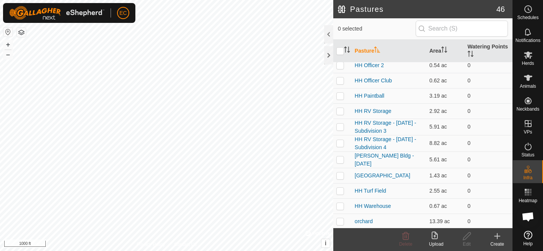
scroll to position [465, 0]
click at [367, 128] on link "HH RV Storage - [DATE] - Subdivision 3" at bounding box center [385, 126] width 61 height 14
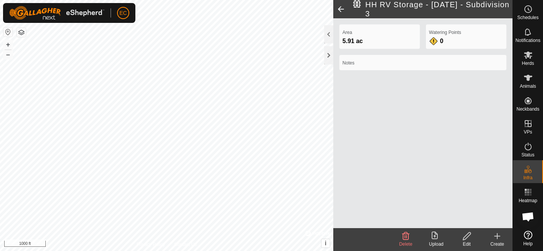
click at [404, 237] on icon at bounding box center [405, 236] width 9 height 9
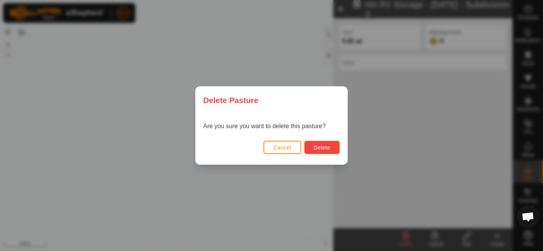
click at [324, 148] on span "Delete" at bounding box center [322, 148] width 16 height 6
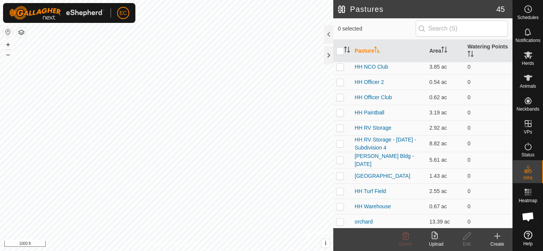
scroll to position [446, 0]
click at [341, 143] on p-checkbox at bounding box center [340, 144] width 8 height 6
click at [467, 238] on icon at bounding box center [467, 236] width 8 height 8
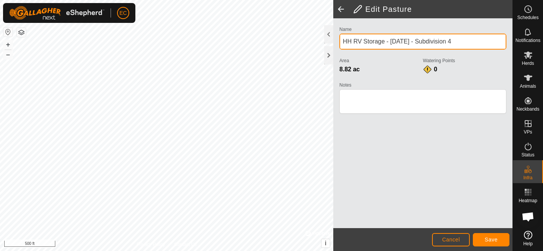
click at [447, 39] on input "HH RV Storage - [DATE] - Subdivision 4" at bounding box center [423, 42] width 167 height 16
drag, startPoint x: 454, startPoint y: 39, endPoint x: 386, endPoint y: 39, distance: 67.9
click at [386, 39] on input "HH RV Storage - [DATE] - Subdivision 4" at bounding box center [423, 42] width 167 height 16
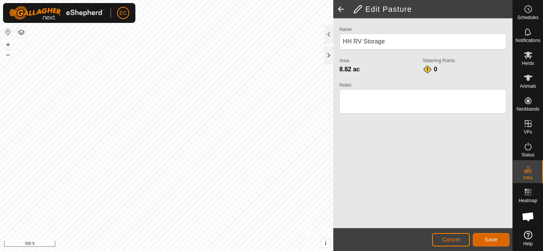
click at [494, 241] on span "Save" at bounding box center [491, 240] width 13 height 6
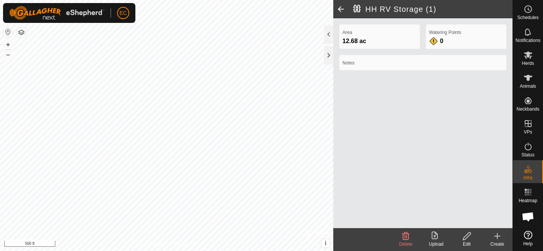
click at [497, 235] on icon at bounding box center [497, 235] width 0 height 5
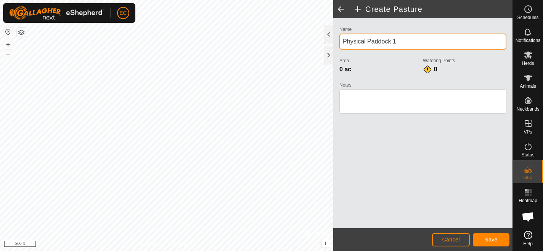
click at [377, 40] on input "Physical Paddock 1" at bounding box center [423, 42] width 167 height 16
click at [341, 40] on input "High Ropes" at bounding box center [423, 42] width 167 height 16
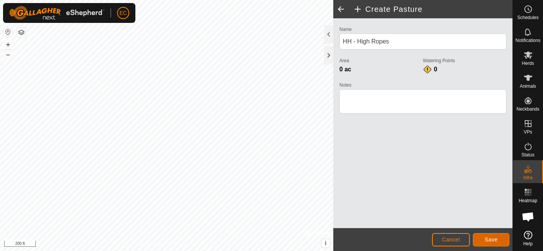
click at [488, 237] on span "Save" at bounding box center [491, 240] width 13 height 6
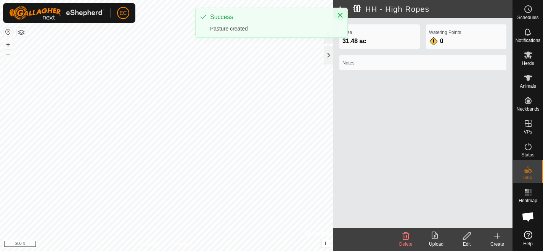
click at [338, 11] on button "Close" at bounding box center [340, 15] width 11 height 11
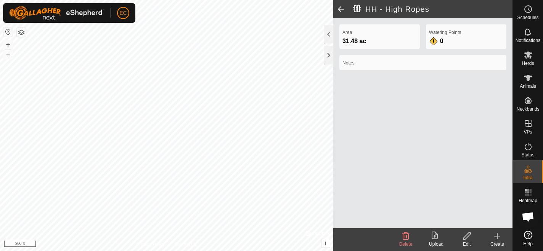
click at [340, 7] on span at bounding box center [340, 9] width 15 height 18
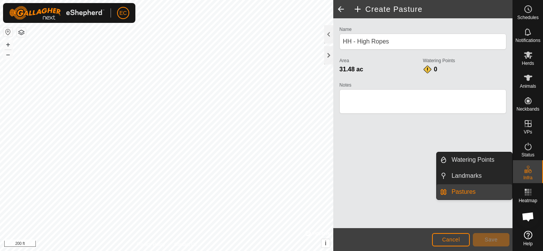
click at [486, 194] on link "Pastures" at bounding box center [479, 191] width 65 height 15
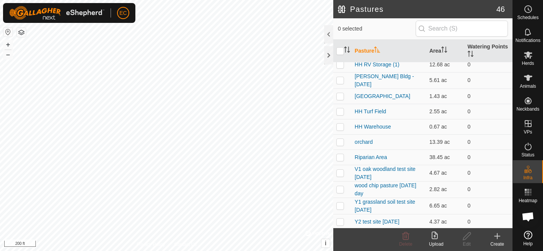
scroll to position [540, 0]
click at [340, 156] on p-checkbox at bounding box center [340, 158] width 8 height 6
click at [338, 156] on p-checkbox at bounding box center [340, 158] width 8 height 6
click at [339, 173] on p-checkbox at bounding box center [340, 174] width 8 height 6
click at [339, 188] on p-checkbox at bounding box center [340, 190] width 8 height 6
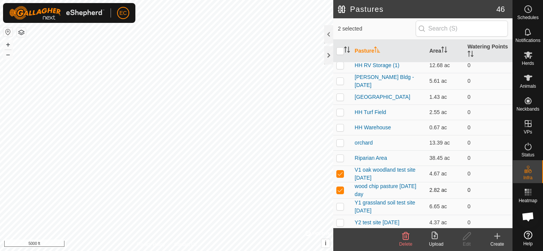
click at [340, 188] on p-checkbox at bounding box center [340, 190] width 8 height 6
click at [339, 171] on p-checkbox at bounding box center [340, 174] width 8 height 6
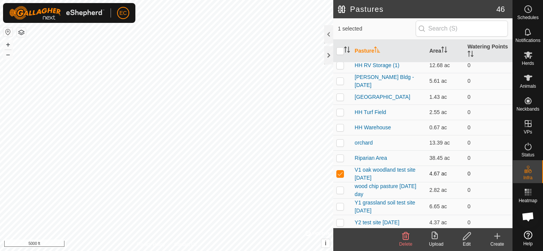
click at [339, 171] on p-checkbox at bounding box center [340, 174] width 8 height 6
click at [370, 176] on link "V1 oak woodland test site [DATE]" at bounding box center [385, 174] width 61 height 14
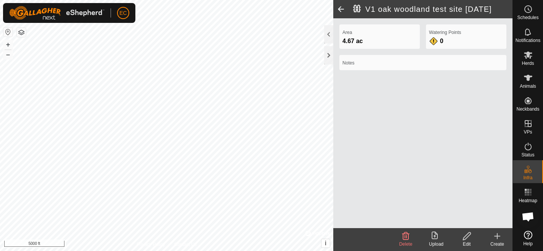
click at [465, 237] on icon at bounding box center [467, 236] width 10 height 9
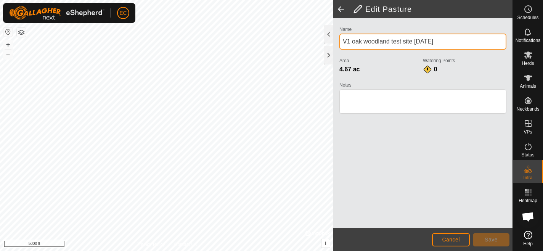
click at [348, 42] on input "V1 oak woodland test site [DATE]" at bounding box center [423, 42] width 167 height 16
click at [341, 42] on input "V1 oak woodland test site [DATE]" at bounding box center [423, 42] width 167 height 16
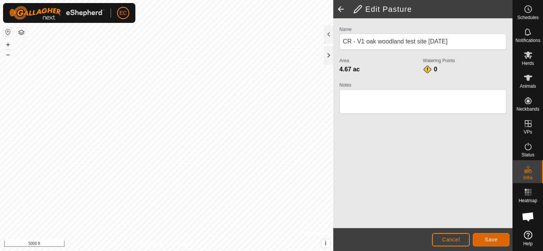
click at [489, 238] on span "Save" at bounding box center [491, 240] width 13 height 6
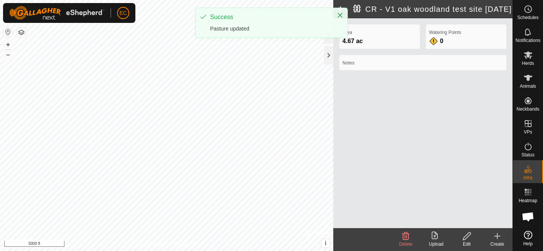
click at [358, 20] on div "Area 4.67 ac Watering Points 0 Notes" at bounding box center [422, 123] width 179 height 210
click at [340, 13] on icon "Close" at bounding box center [340, 15] width 6 height 6
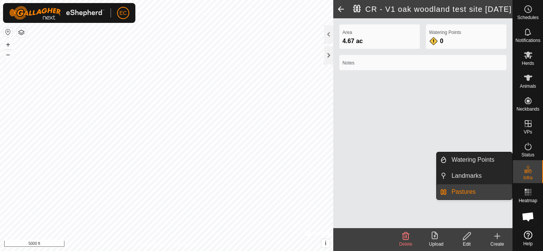
click at [475, 193] on link "Pastures" at bounding box center [479, 191] width 65 height 15
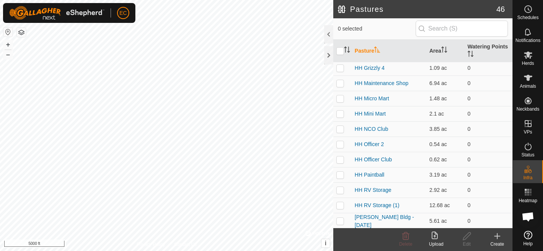
scroll to position [541, 0]
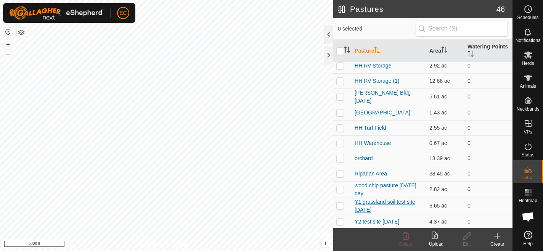
click at [365, 207] on link "Y1 grassland soil test site [DATE]" at bounding box center [385, 206] width 61 height 14
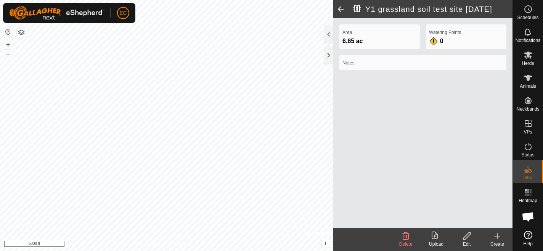
click at [466, 237] on icon at bounding box center [467, 236] width 10 height 9
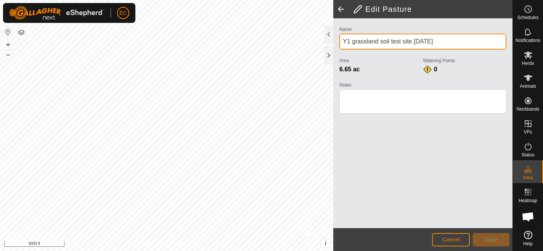
click at [344, 40] on input "Y1 grassland soil test site [DATE]" at bounding box center [423, 42] width 167 height 16
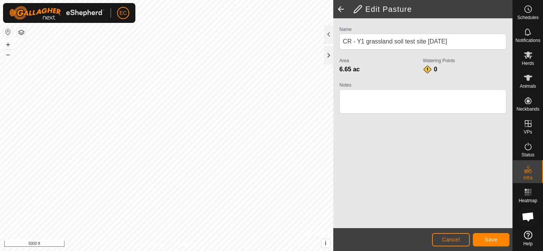
click at [417, 180] on div "Name CR - Y1 grassland soil test site [DATE] Area 6.65 ac Watering Points 0 Not…" at bounding box center [422, 123] width 179 height 210
click at [491, 238] on span "Save" at bounding box center [491, 240] width 13 height 6
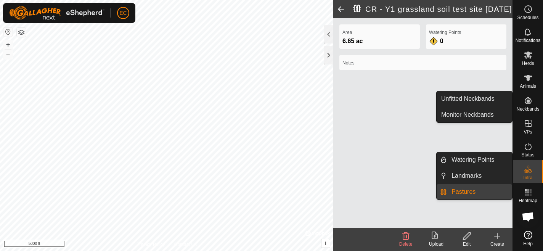
click at [475, 194] on link "Pastures" at bounding box center [479, 191] width 65 height 15
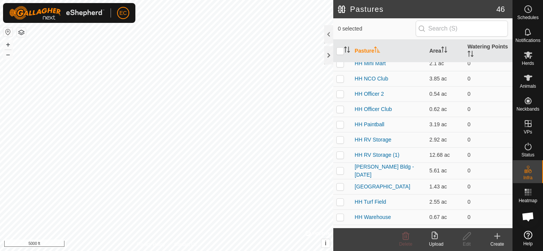
scroll to position [541, 0]
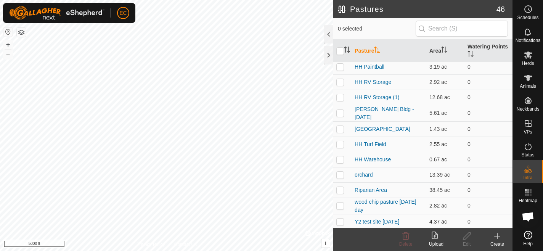
click at [339, 221] on p-checkbox at bounding box center [340, 222] width 8 height 6
click at [368, 219] on link "Y2 test site [DATE]" at bounding box center [377, 222] width 45 height 6
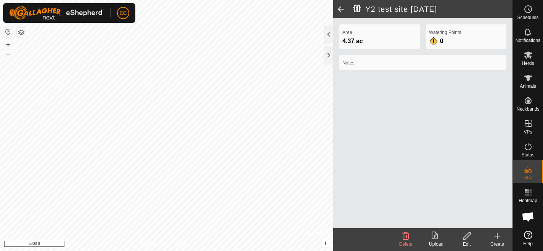
click at [465, 241] on div "Edit" at bounding box center [467, 244] width 31 height 7
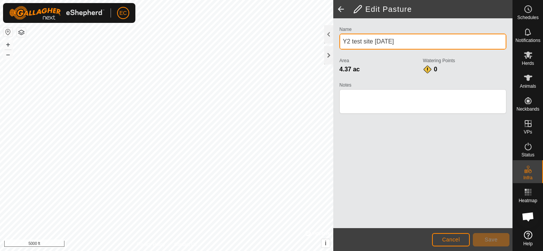
click at [343, 43] on input "Y2 test site [DATE]" at bounding box center [423, 42] width 167 height 16
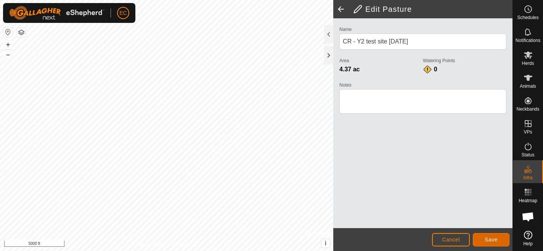
click at [498, 240] on button "Save" at bounding box center [491, 239] width 37 height 13
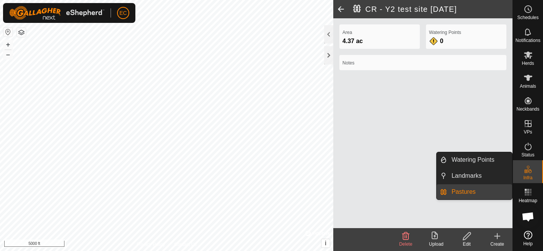
click at [474, 194] on link "Pastures" at bounding box center [479, 191] width 65 height 15
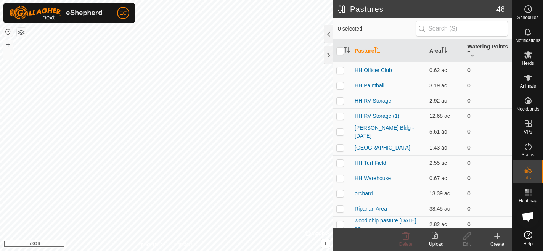
scroll to position [541, 0]
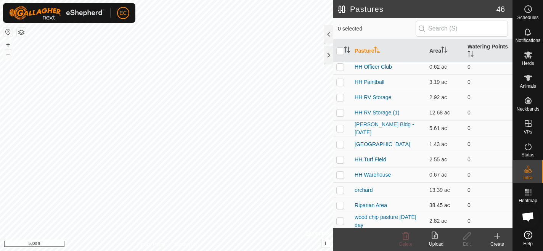
click at [338, 203] on p-checkbox at bounding box center [340, 205] width 8 height 6
click at [342, 221] on p-checkbox at bounding box center [340, 221] width 8 height 6
click at [375, 217] on link "wood chip pasture [DATE] day" at bounding box center [386, 221] width 62 height 14
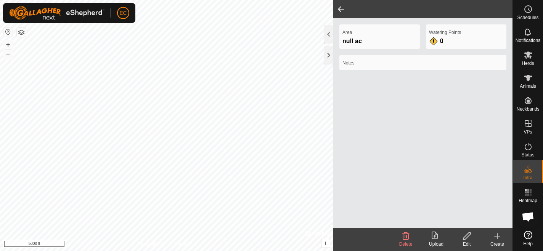
click at [465, 241] on div "Edit" at bounding box center [467, 244] width 31 height 7
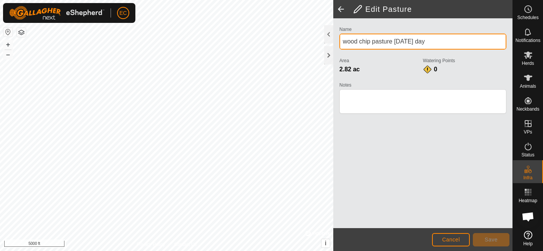
drag, startPoint x: 430, startPoint y: 41, endPoint x: 394, endPoint y: 41, distance: 35.5
click at [394, 41] on input "wood chip pasture [DATE] day" at bounding box center [423, 42] width 167 height 16
click at [344, 42] on input "wood chip pasture" at bounding box center [423, 42] width 167 height 16
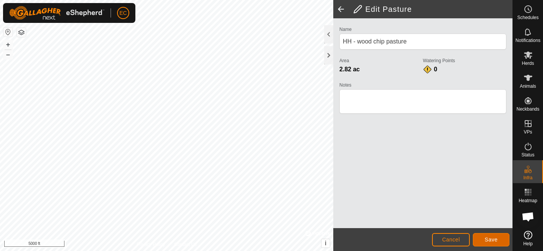
click at [496, 237] on span "Save" at bounding box center [491, 240] width 13 height 6
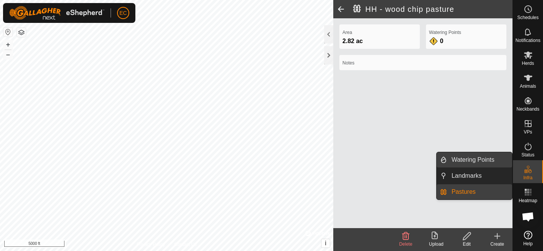
click at [470, 160] on link "Watering Points" at bounding box center [479, 159] width 65 height 15
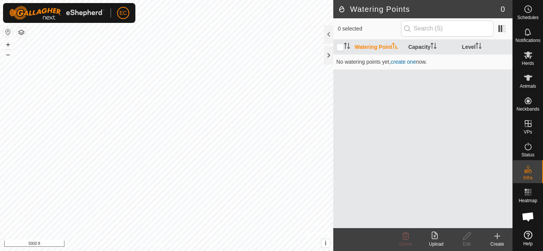
click at [430, 237] on upload-svg-icon at bounding box center [436, 236] width 31 height 9
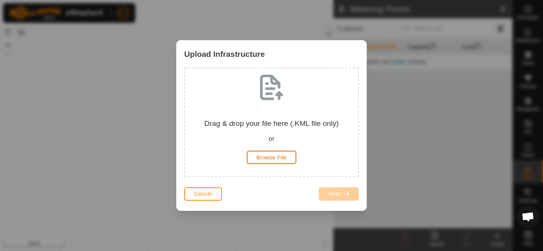
click at [274, 161] on button "Browse File" at bounding box center [272, 157] width 50 height 13
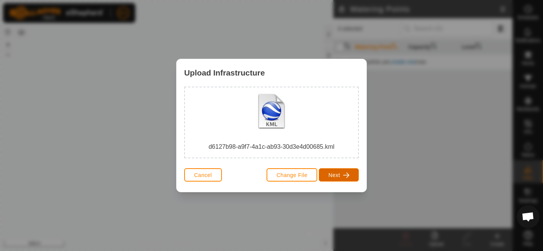
click at [335, 174] on span "Next" at bounding box center [334, 175] width 12 height 6
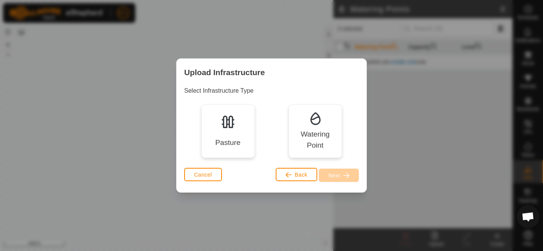
click at [329, 138] on div "Watering Point" at bounding box center [315, 140] width 42 height 22
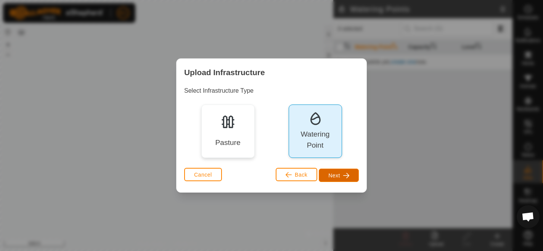
click at [344, 177] on span "button" at bounding box center [346, 175] width 6 height 6
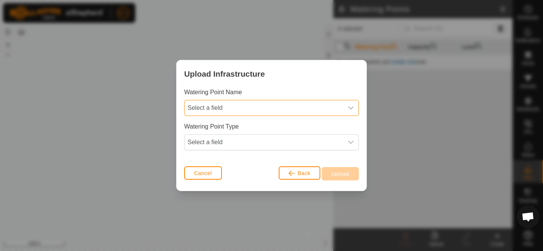
click at [280, 108] on span "Select a field" at bounding box center [264, 107] width 159 height 15
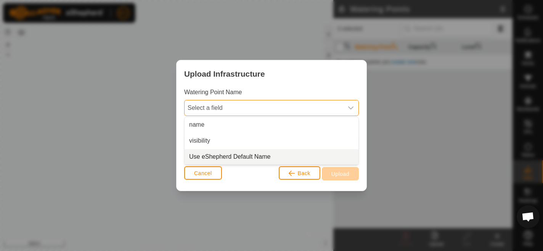
click at [270, 153] on li "Use eShepherd Default Name" at bounding box center [272, 156] width 174 height 15
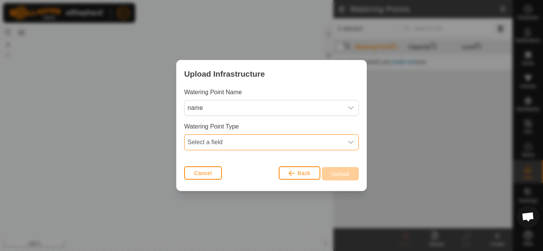
click at [270, 146] on span "Select a field" at bounding box center [264, 142] width 159 height 15
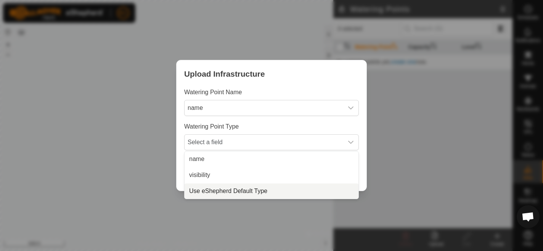
click at [265, 188] on li "Use eShepherd Default Type" at bounding box center [272, 190] width 174 height 15
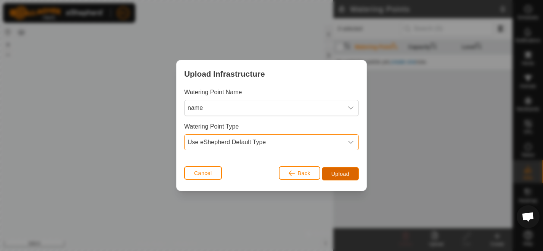
click at [340, 170] on button "Upload" at bounding box center [340, 173] width 37 height 13
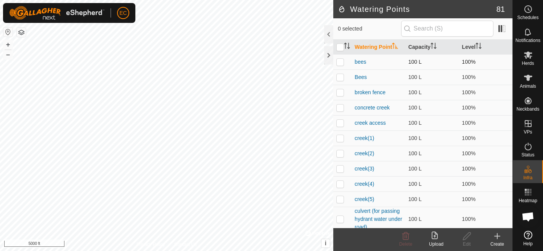
click at [341, 61] on p-checkbox at bounding box center [340, 62] width 8 height 6
click at [341, 78] on p-checkbox at bounding box center [340, 77] width 8 height 6
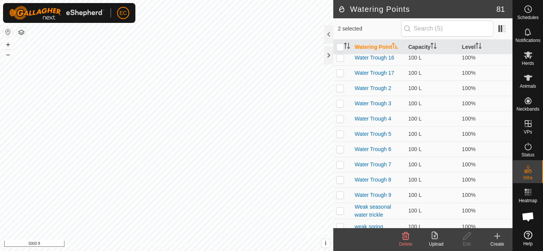
scroll to position [1102, 0]
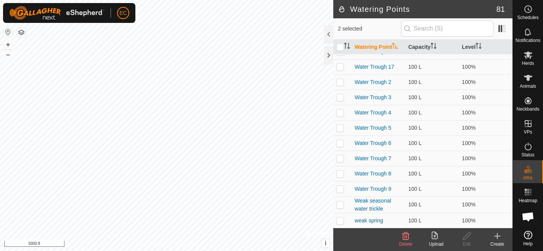
click at [408, 242] on span "Delete" at bounding box center [405, 243] width 13 height 5
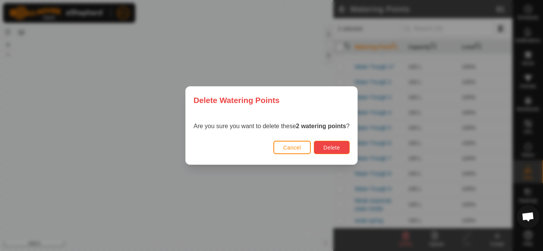
click at [338, 145] on span "Delete" at bounding box center [331, 148] width 16 height 6
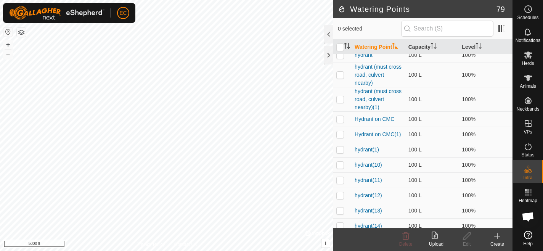
scroll to position [0, 0]
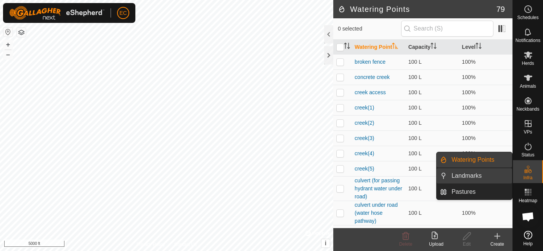
click at [488, 178] on link "Landmarks" at bounding box center [479, 175] width 65 height 15
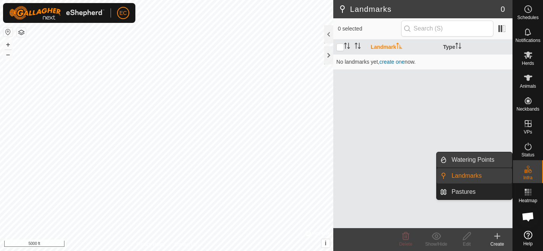
click at [483, 159] on link "Watering Points" at bounding box center [479, 159] width 65 height 15
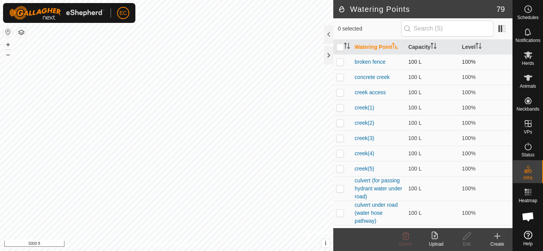
click at [340, 60] on p-checkbox at bounding box center [340, 62] width 8 height 6
click at [464, 237] on icon at bounding box center [467, 236] width 8 height 8
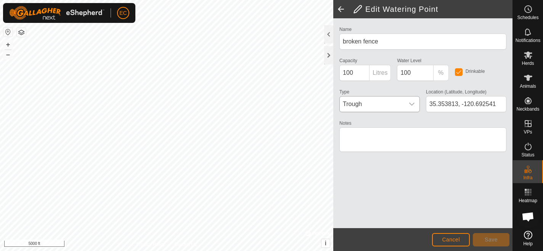
click at [402, 103] on span "Trough" at bounding box center [372, 104] width 64 height 15
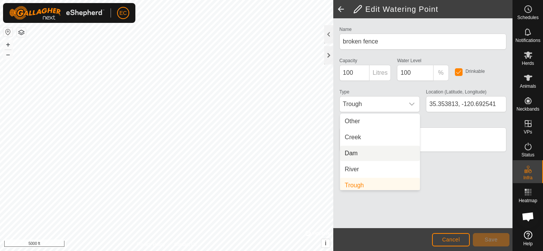
click at [477, 172] on div "Name broken fence Capacity 100 Litres Water Level 100 % Drinkable Type Trough O…" at bounding box center [422, 123] width 179 height 210
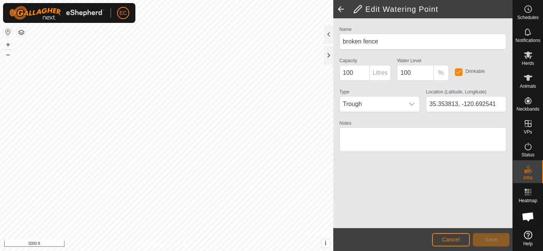
click at [341, 10] on span at bounding box center [340, 9] width 15 height 18
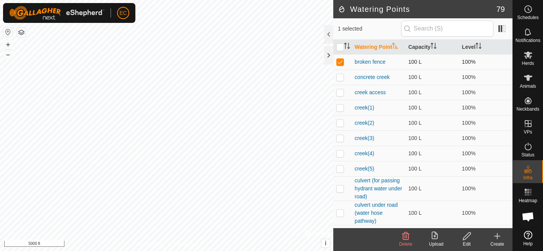
click at [341, 61] on p-checkbox at bounding box center [340, 62] width 8 height 6
click at [340, 61] on p-checkbox at bounding box center [340, 62] width 8 height 6
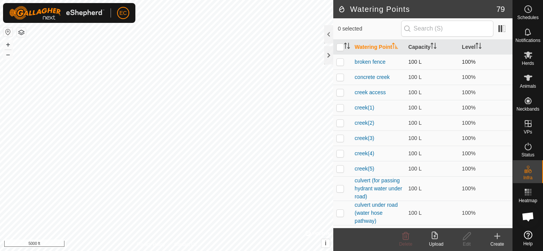
click at [340, 61] on p-checkbox at bounding box center [340, 62] width 8 height 6
click at [341, 63] on p-checkbox at bounding box center [340, 62] width 8 height 6
click at [368, 61] on link "broken fence" at bounding box center [370, 62] width 31 height 6
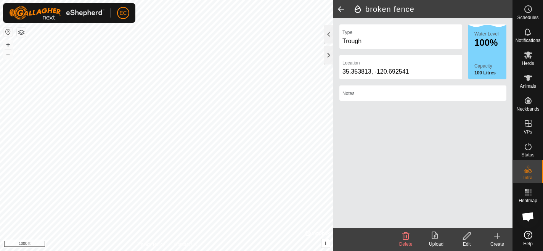
click at [365, 42] on div "Trough" at bounding box center [401, 41] width 117 height 9
click at [352, 41] on div "Trough" at bounding box center [401, 41] width 117 height 9
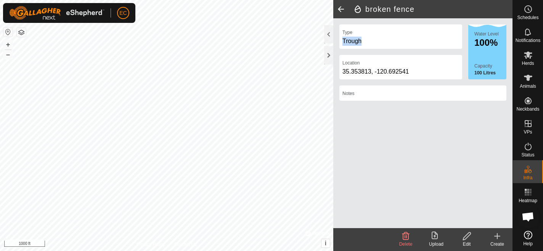
click at [366, 43] on div "Trough" at bounding box center [401, 41] width 117 height 9
drag, startPoint x: 362, startPoint y: 42, endPoint x: 340, endPoint y: 42, distance: 21.7
click at [340, 42] on div "Type Trough" at bounding box center [401, 36] width 123 height 24
click at [354, 41] on div "Trough" at bounding box center [401, 41] width 117 height 9
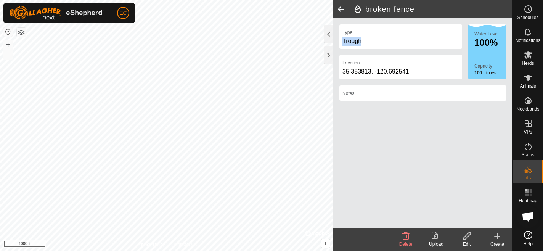
click at [354, 41] on div "Trough" at bounding box center [401, 41] width 117 height 9
click at [467, 241] on div "Edit" at bounding box center [467, 244] width 31 height 7
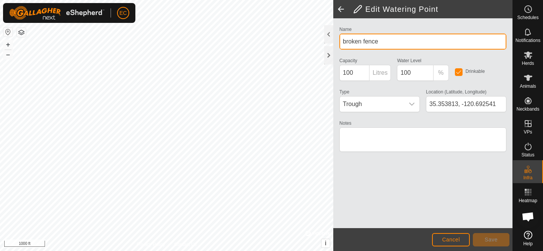
click at [375, 39] on input "broken fence" at bounding box center [423, 42] width 167 height 16
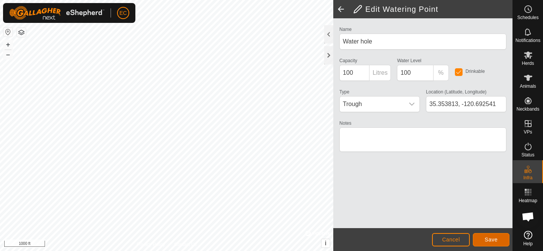
click at [497, 241] on span "Save" at bounding box center [491, 240] width 13 height 6
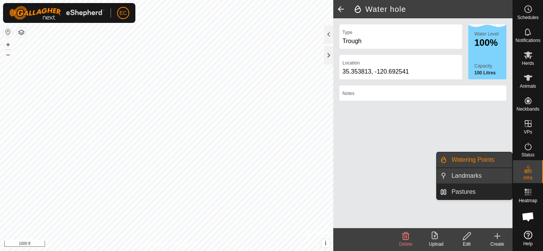
click at [479, 174] on link "Landmarks" at bounding box center [479, 175] width 65 height 15
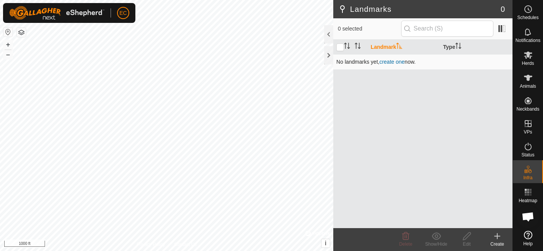
click at [391, 64] on link "create one" at bounding box center [392, 62] width 25 height 6
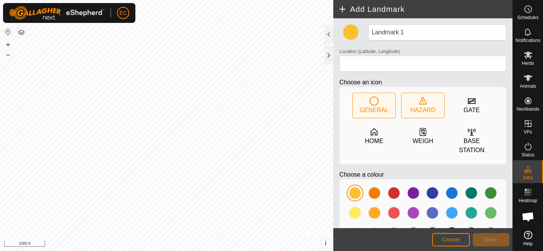
click at [424, 105] on icon at bounding box center [422, 101] width 9 height 9
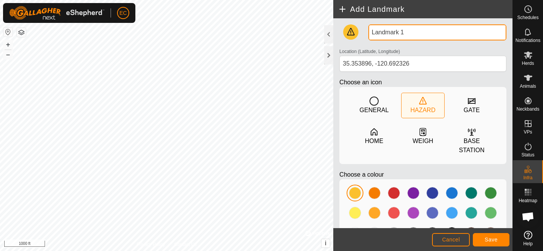
click at [405, 34] on input "Landmark 1" at bounding box center [438, 32] width 138 height 16
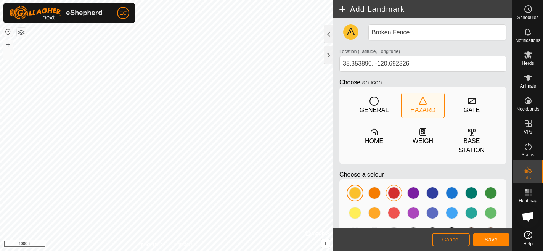
click at [393, 192] on div at bounding box center [394, 193] width 12 height 12
click at [490, 241] on span "Save" at bounding box center [491, 240] width 13 height 6
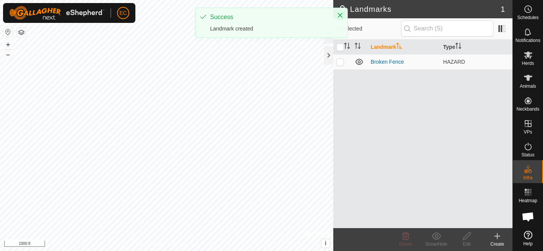
click at [341, 14] on icon "Close" at bounding box center [340, 15] width 5 height 5
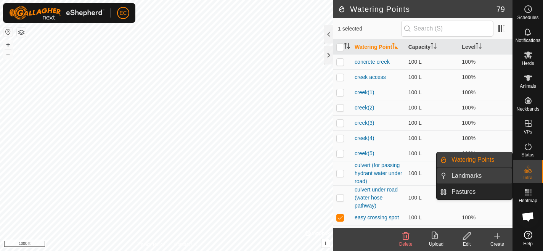
click at [476, 178] on link "Landmarks" at bounding box center [479, 175] width 65 height 15
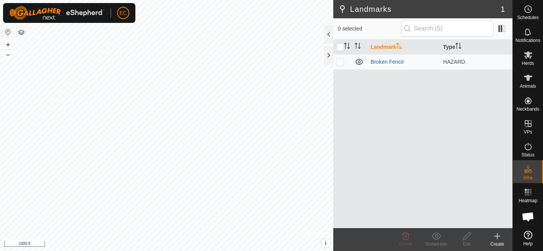
click at [496, 241] on div "Create" at bounding box center [497, 244] width 31 height 7
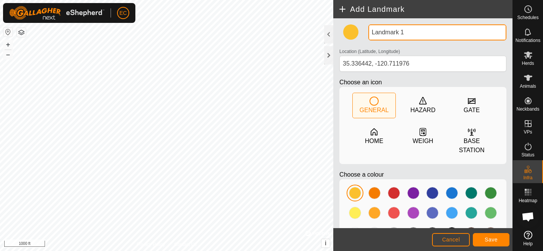
click at [398, 34] on input "Landmark 1" at bounding box center [438, 32] width 138 height 16
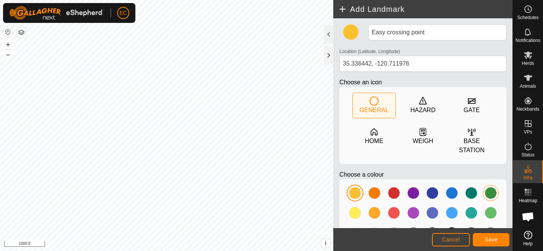
click at [490, 195] on div at bounding box center [491, 193] width 12 height 12
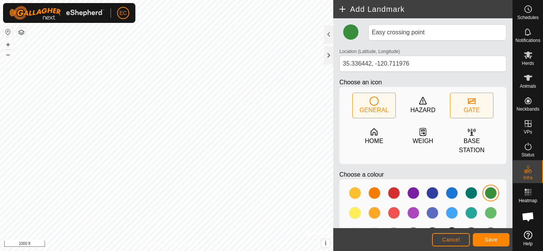
click at [473, 109] on div "GATE" at bounding box center [472, 110] width 16 height 9
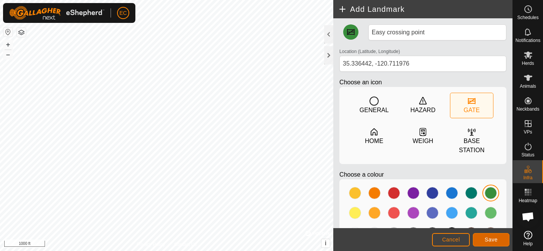
click at [492, 241] on span "Save" at bounding box center [491, 240] width 13 height 6
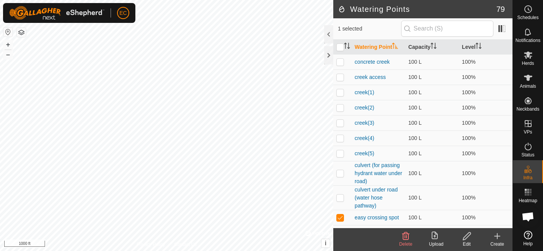
click at [404, 240] on icon at bounding box center [405, 236] width 9 height 9
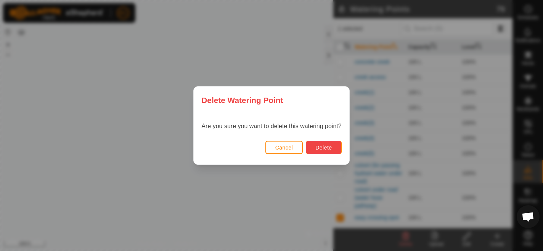
click at [330, 150] on span "Delete" at bounding box center [323, 148] width 16 height 6
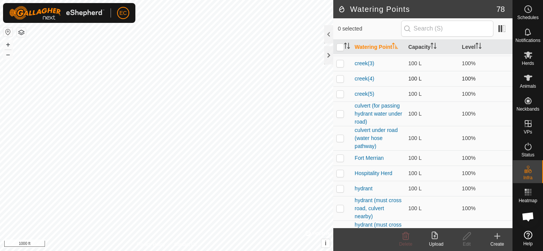
scroll to position [70, 0]
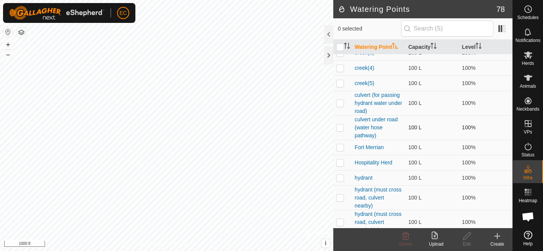
click at [341, 125] on p-checkbox at bounding box center [340, 127] width 8 height 6
click at [340, 126] on p-checkbox at bounding box center [340, 127] width 8 height 6
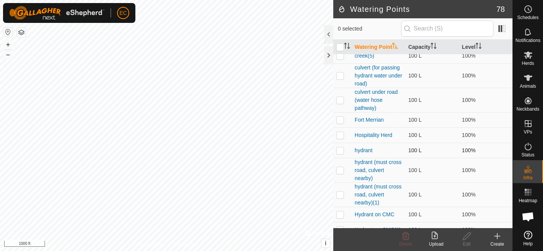
scroll to position [103, 0]
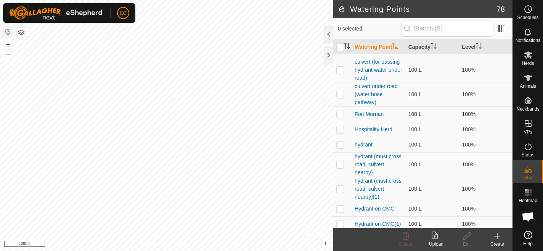
click at [340, 113] on p-checkbox at bounding box center [340, 114] width 8 height 6
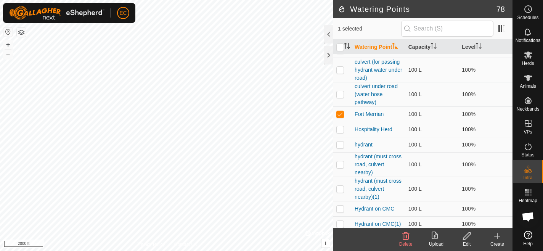
click at [340, 129] on p-checkbox at bounding box center [340, 129] width 8 height 6
click at [404, 236] on icon at bounding box center [405, 236] width 9 height 9
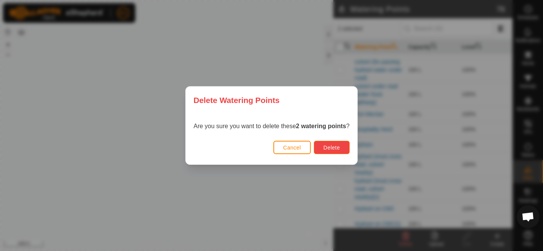
click at [329, 148] on span "Delete" at bounding box center [331, 148] width 16 height 6
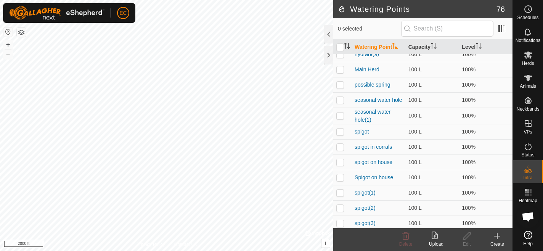
scroll to position [505, 0]
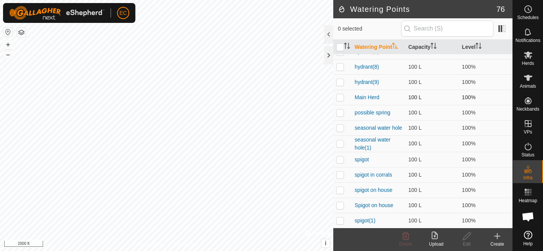
click at [343, 94] on p-checkbox at bounding box center [340, 97] width 8 height 6
click at [404, 240] on icon at bounding box center [405, 236] width 9 height 9
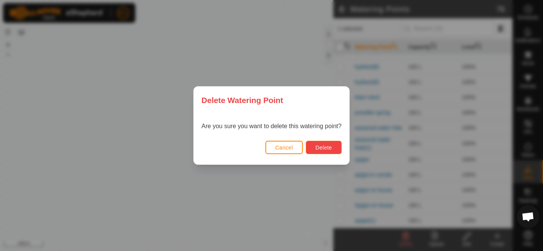
click at [330, 146] on span "Delete" at bounding box center [323, 148] width 16 height 6
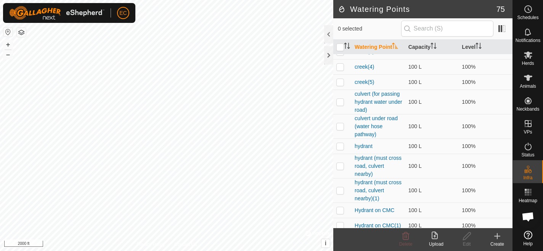
scroll to position [0, 0]
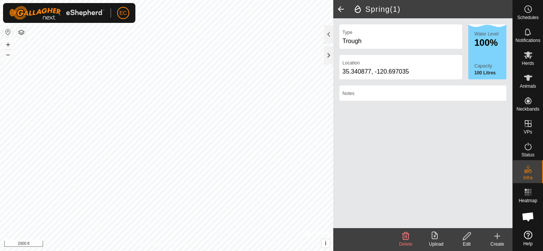
click at [468, 241] on div "Edit" at bounding box center [467, 244] width 31 height 7
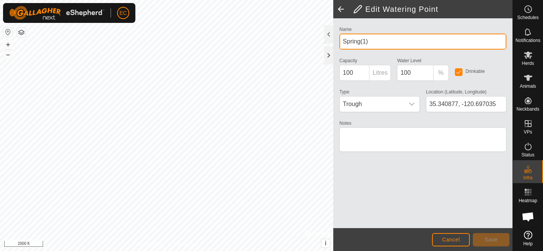
click at [367, 42] on input "Spring(1)" at bounding box center [423, 42] width 167 height 16
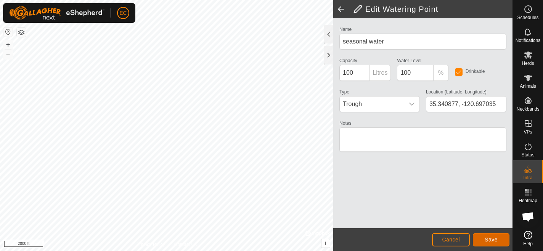
click at [491, 241] on span "Save" at bounding box center [491, 240] width 13 height 6
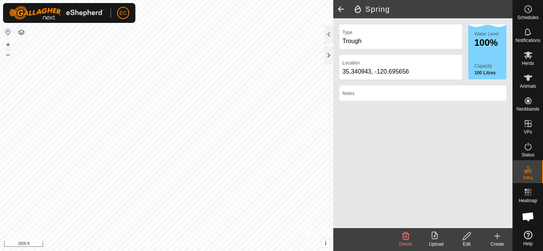
click at [468, 237] on icon at bounding box center [467, 236] width 10 height 9
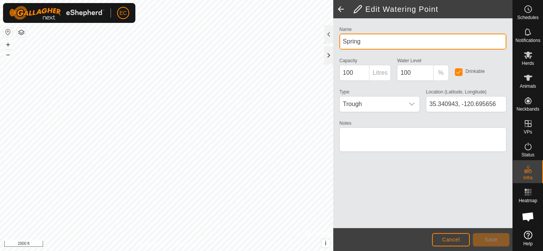
click at [362, 41] on input "Spring" at bounding box center [423, 42] width 167 height 16
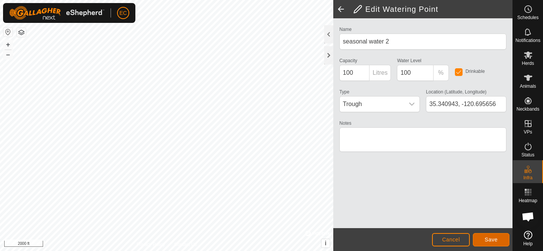
click at [497, 241] on span "Save" at bounding box center [491, 240] width 13 height 6
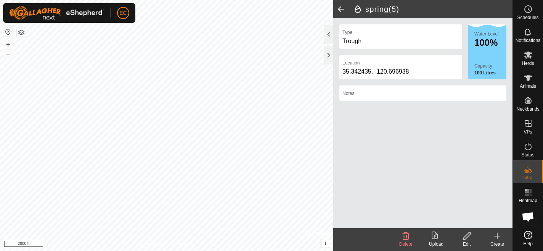
click at [469, 237] on icon at bounding box center [467, 236] width 10 height 9
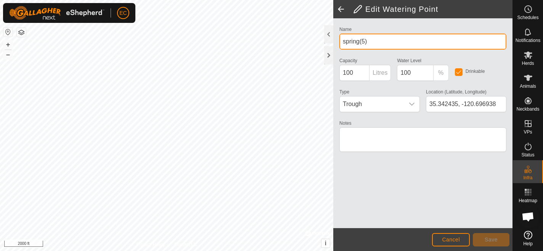
click at [363, 44] on input "spring(5)" at bounding box center [423, 42] width 167 height 16
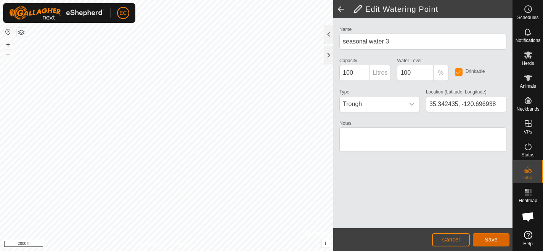
click at [498, 239] on button "Save" at bounding box center [491, 239] width 37 height 13
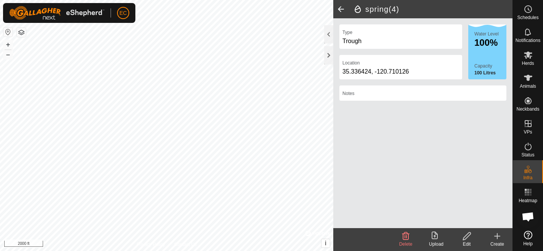
click at [466, 235] on icon at bounding box center [467, 236] width 8 height 8
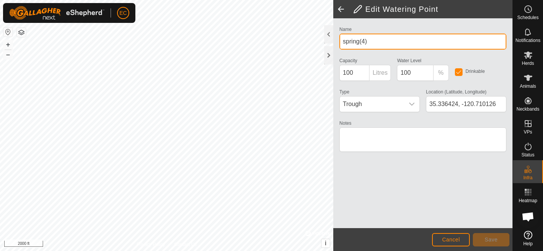
click at [365, 36] on input "spring(4)" at bounding box center [423, 42] width 167 height 16
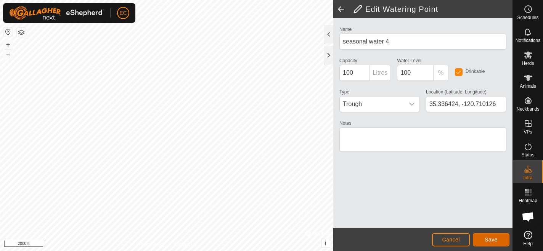
click at [494, 241] on span "Save" at bounding box center [491, 240] width 13 height 6
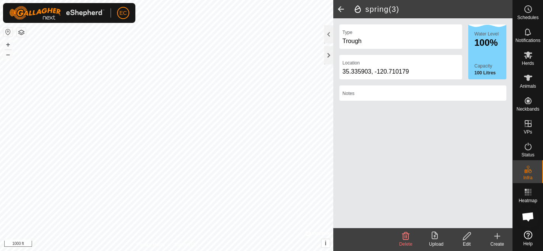
click at [471, 233] on icon at bounding box center [467, 236] width 10 height 9
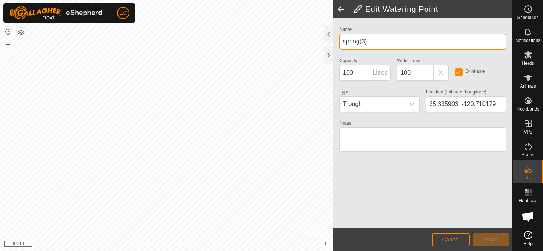
click at [374, 39] on input "spring(3)" at bounding box center [423, 42] width 167 height 16
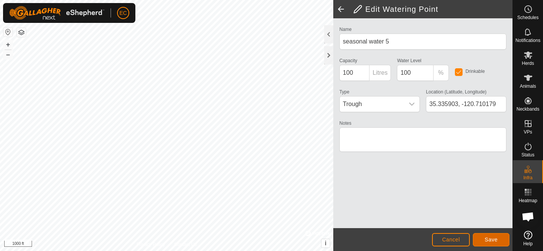
click at [490, 241] on span "Save" at bounding box center [491, 240] width 13 height 6
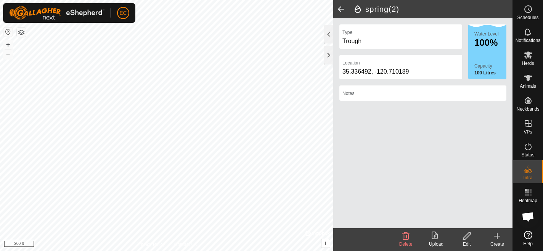
click at [464, 233] on icon at bounding box center [467, 236] width 10 height 9
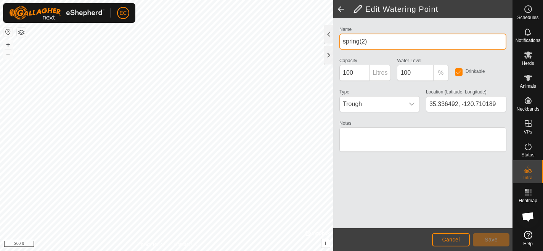
click at [382, 39] on input "spring(2)" at bounding box center [423, 42] width 167 height 16
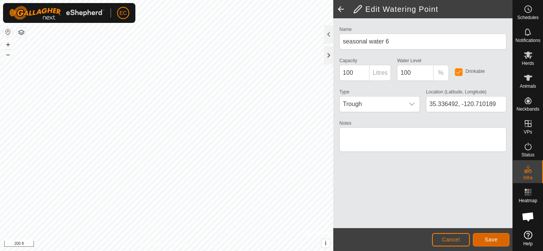
click at [497, 242] on span "Save" at bounding box center [491, 240] width 13 height 6
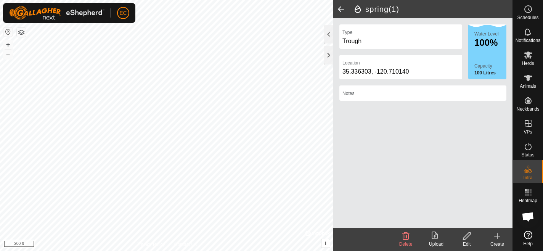
click at [466, 239] on icon at bounding box center [467, 236] width 10 height 9
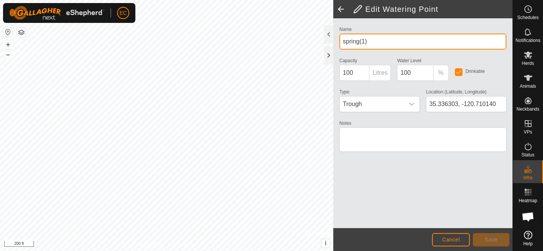
click at [368, 42] on input "spring(1)" at bounding box center [423, 42] width 167 height 16
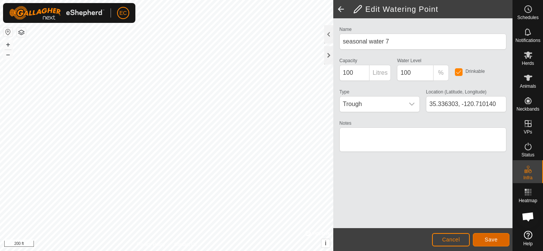
click at [492, 240] on span "Save" at bounding box center [491, 240] width 13 height 6
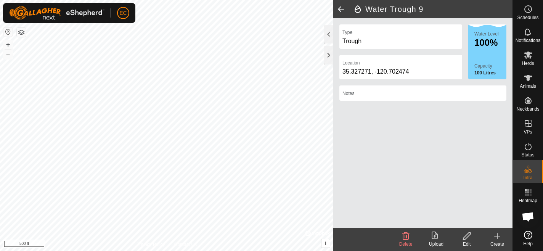
click at [467, 236] on icon at bounding box center [467, 236] width 10 height 9
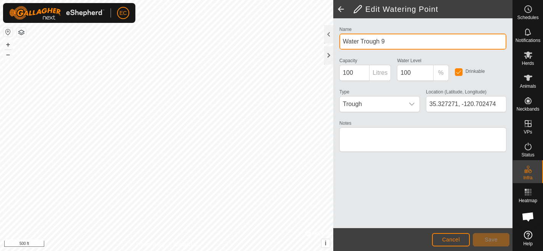
click at [378, 41] on input "Water Trough 9" at bounding box center [423, 42] width 167 height 16
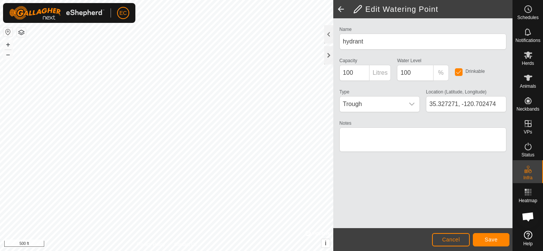
click at [492, 218] on div "Name hydrant Capacity 100 Litres Water Level 100 % Drinkable Type Trough Locati…" at bounding box center [422, 123] width 179 height 210
click at [494, 243] on button "Save" at bounding box center [491, 239] width 37 height 13
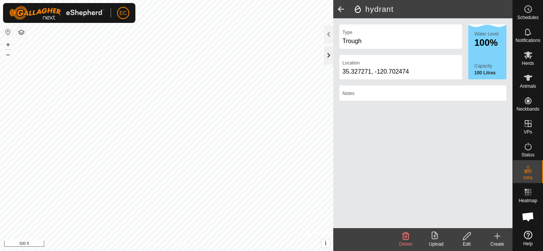
click at [328, 54] on div at bounding box center [328, 55] width 9 height 18
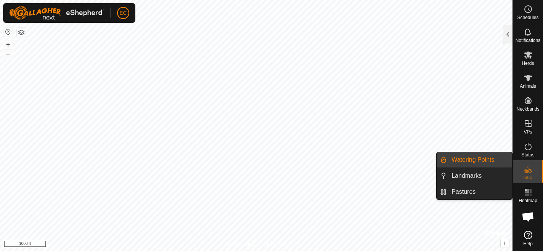
click at [472, 163] on link "Watering Points" at bounding box center [479, 159] width 65 height 15
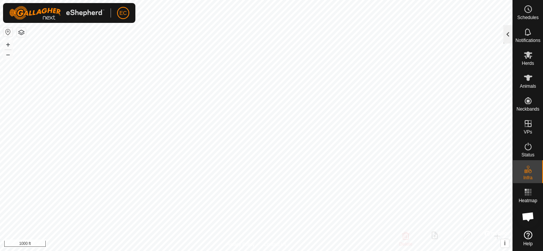
click at [509, 32] on div at bounding box center [508, 34] width 9 height 18
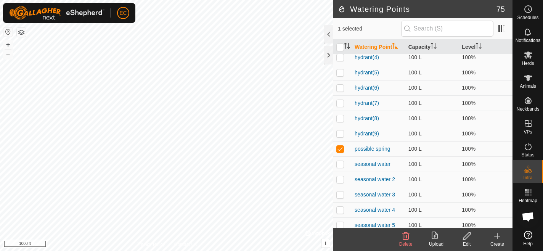
scroll to position [469, 0]
click at [380, 150] on link "possible spring" at bounding box center [372, 148] width 35 height 6
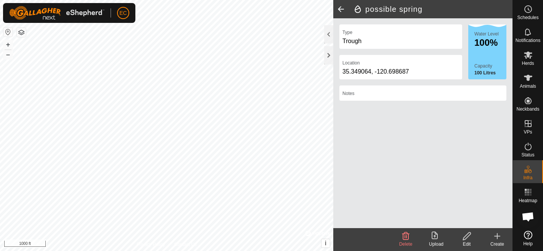
click at [360, 40] on div "Trough" at bounding box center [401, 41] width 117 height 9
click at [465, 241] on div "Edit" at bounding box center [467, 244] width 31 height 7
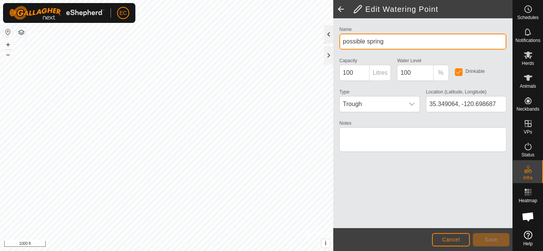
click at [307, 40] on div "Edit Watering Point Name possible spring Capacity 100 Litres Water Level 100 % …" at bounding box center [256, 125] width 513 height 251
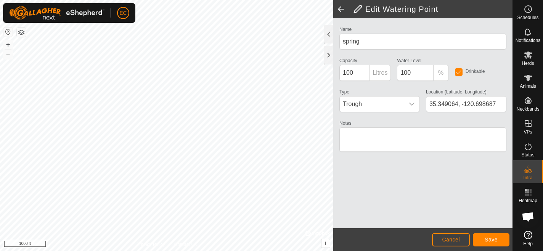
click at [412, 190] on div "Name spring Capacity 100 Litres Water Level 100 % Drinkable Type Trough Locatio…" at bounding box center [422, 123] width 179 height 210
click at [487, 237] on span "Save" at bounding box center [491, 240] width 13 height 6
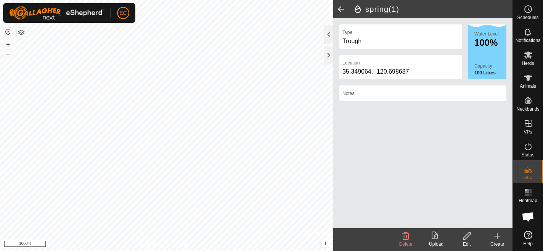
click at [341, 6] on span at bounding box center [340, 9] width 15 height 18
